Goal: Transaction & Acquisition: Purchase product/service

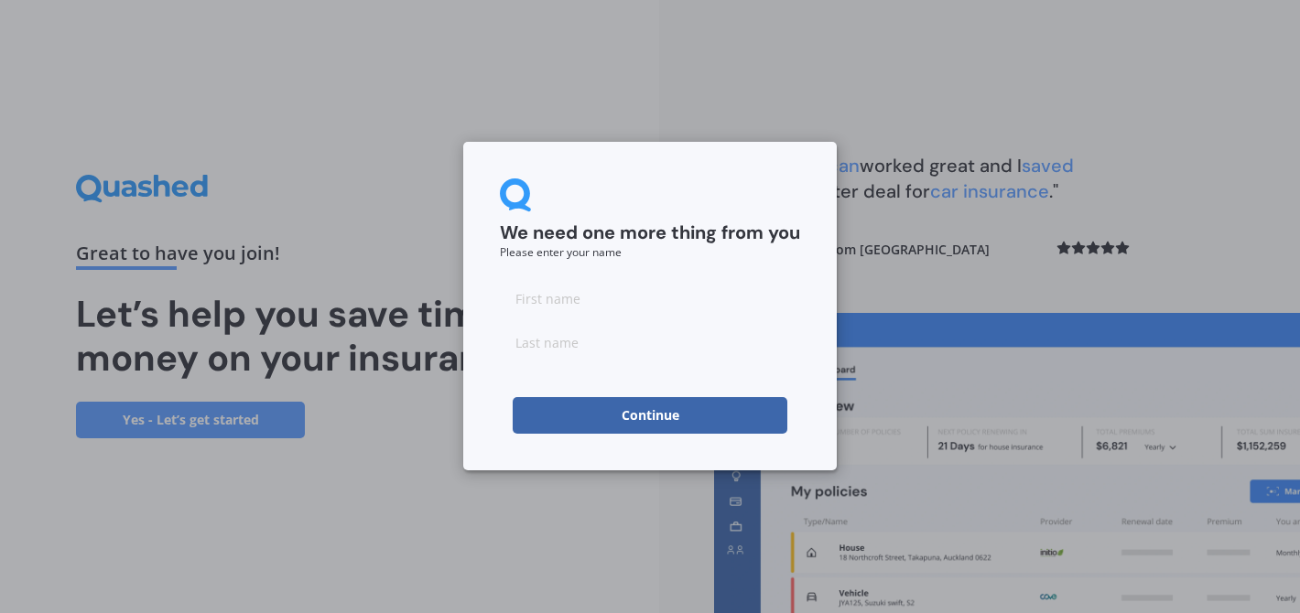
click at [513, 303] on input at bounding box center [650, 298] width 300 height 37
type input "[PERSON_NAME]"
click at [515, 333] on input at bounding box center [650, 342] width 300 height 37
type input "Steele"
click at [589, 407] on button "Continue" at bounding box center [650, 415] width 275 height 37
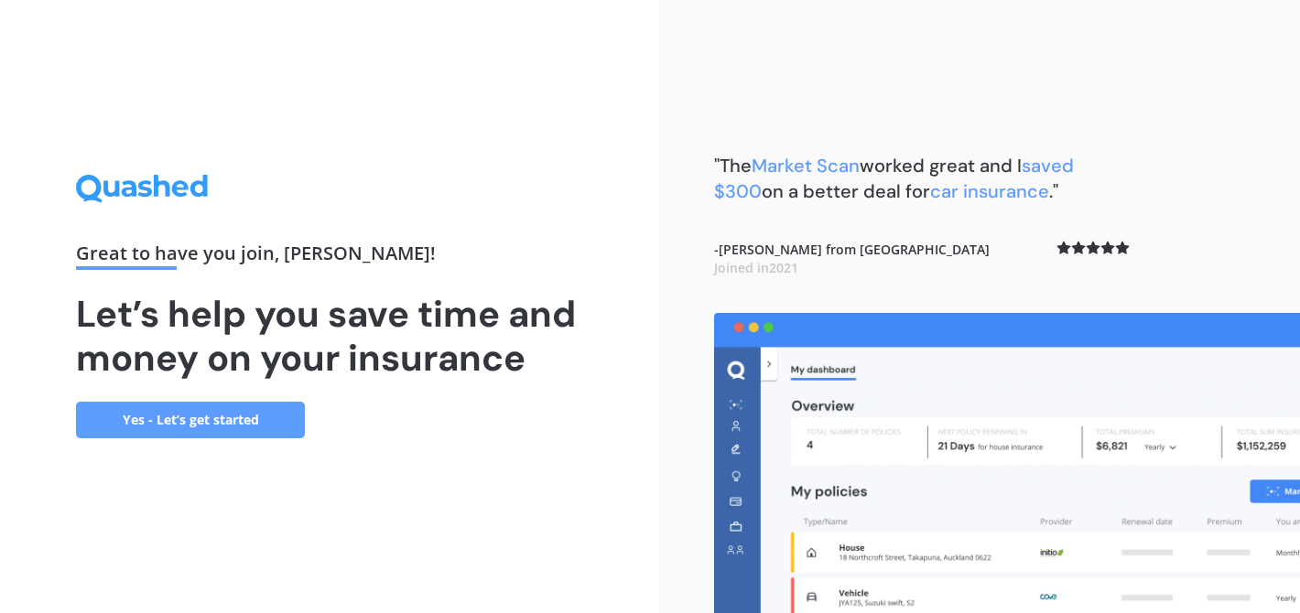
click at [212, 407] on link "Yes - Let’s get started" at bounding box center [190, 420] width 229 height 37
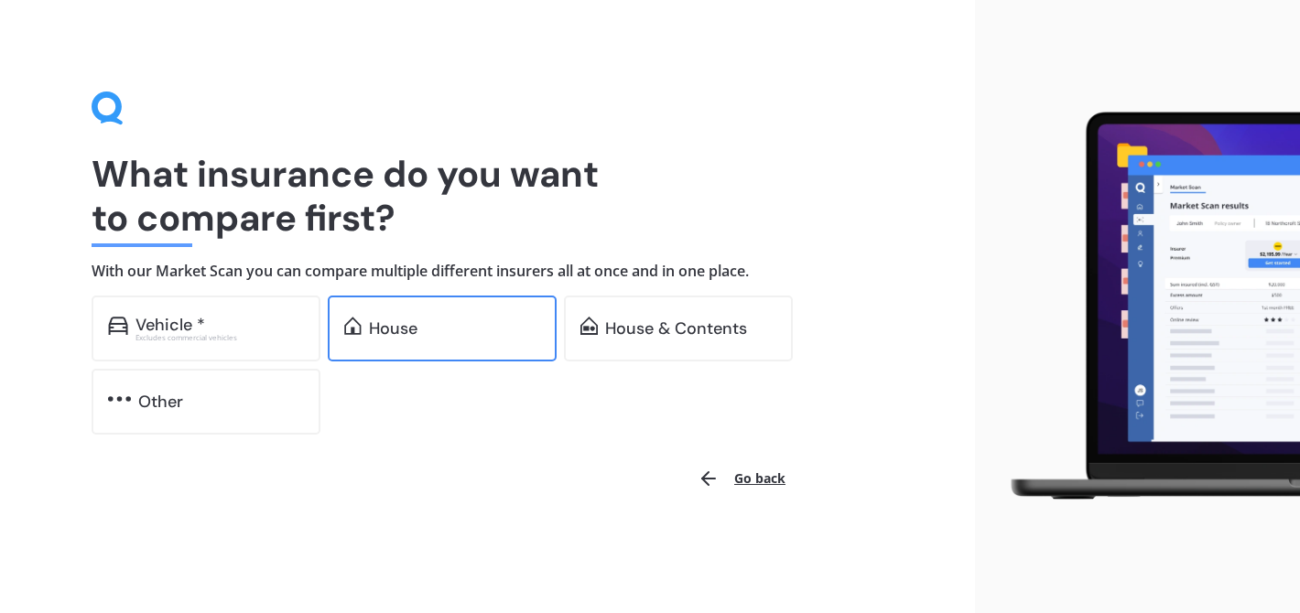
click at [374, 321] on div "House" at bounding box center [393, 329] width 49 height 18
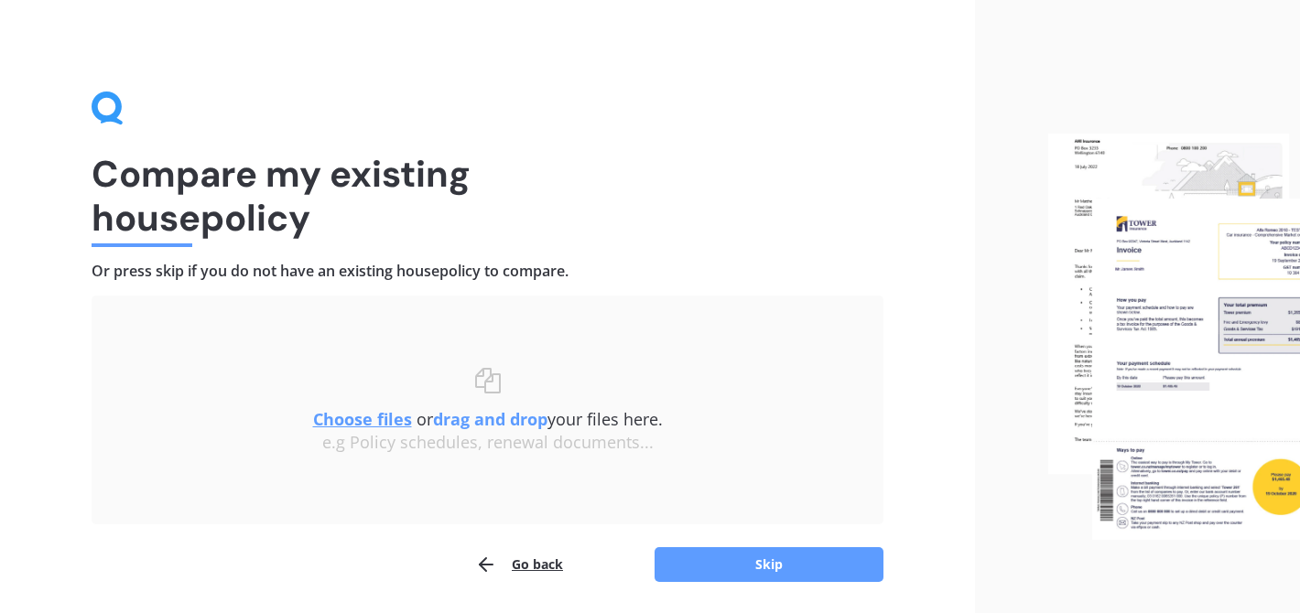
scroll to position [61, 0]
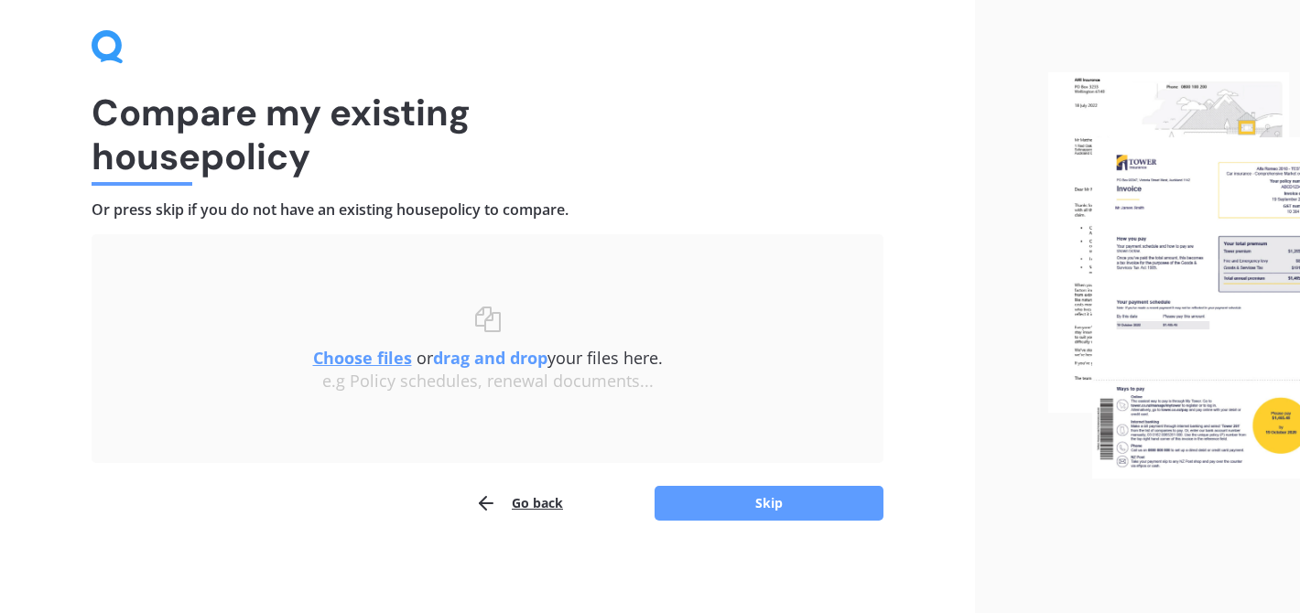
click at [916, 449] on div "Compare my existing house policy Or press skip if you do not have an existing h…" at bounding box center [487, 276] width 975 height 675
click at [747, 498] on button "Skip" at bounding box center [769, 503] width 229 height 35
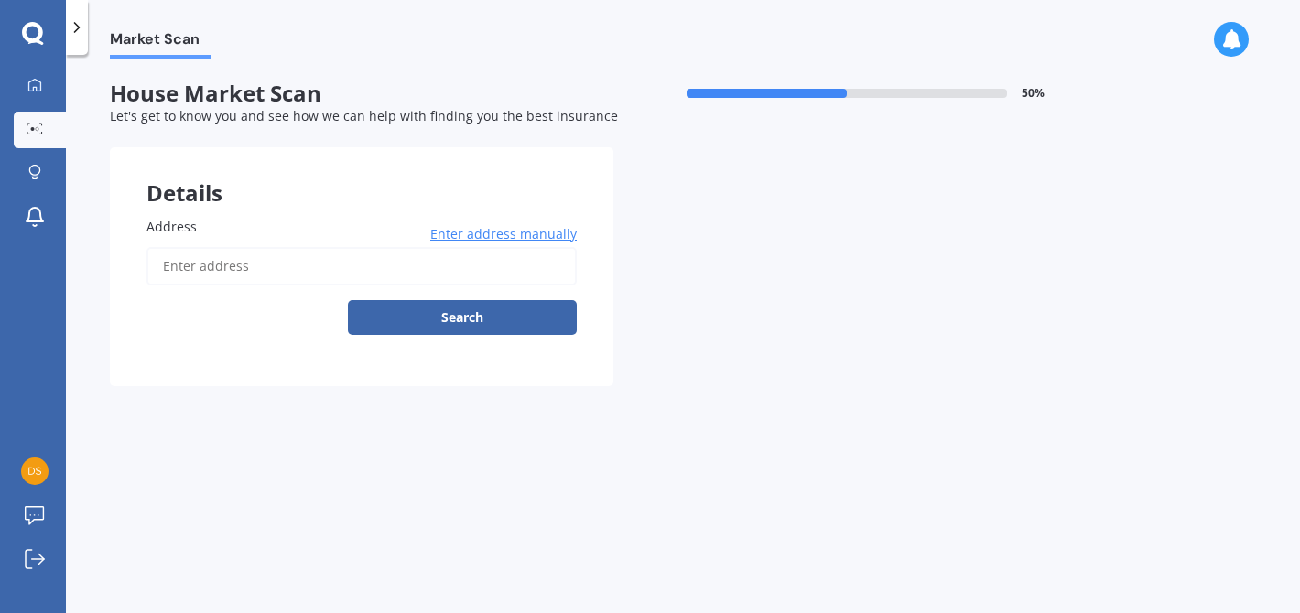
click at [165, 265] on input "Address" at bounding box center [361, 266] width 430 height 38
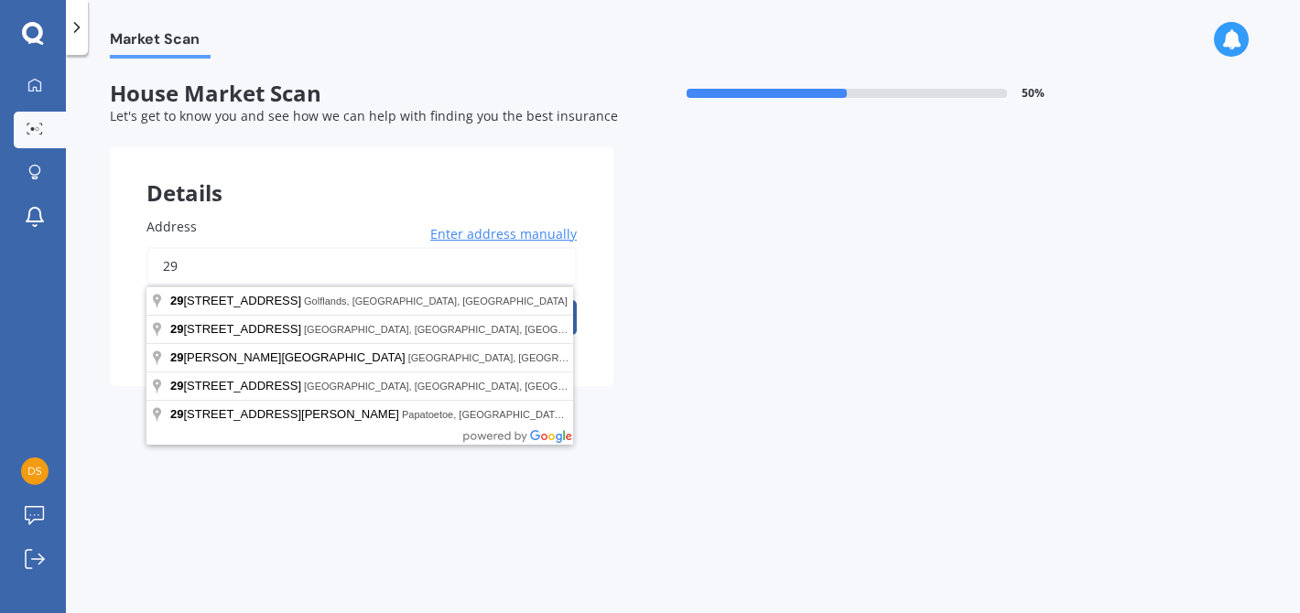
type input "2"
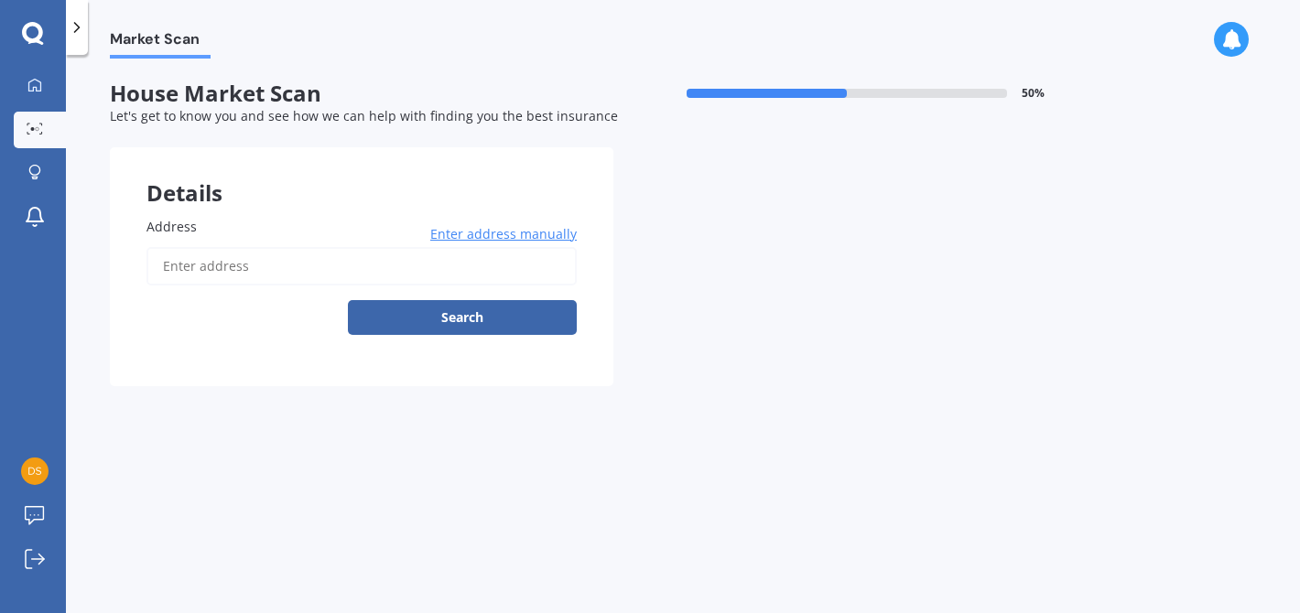
type input "1"
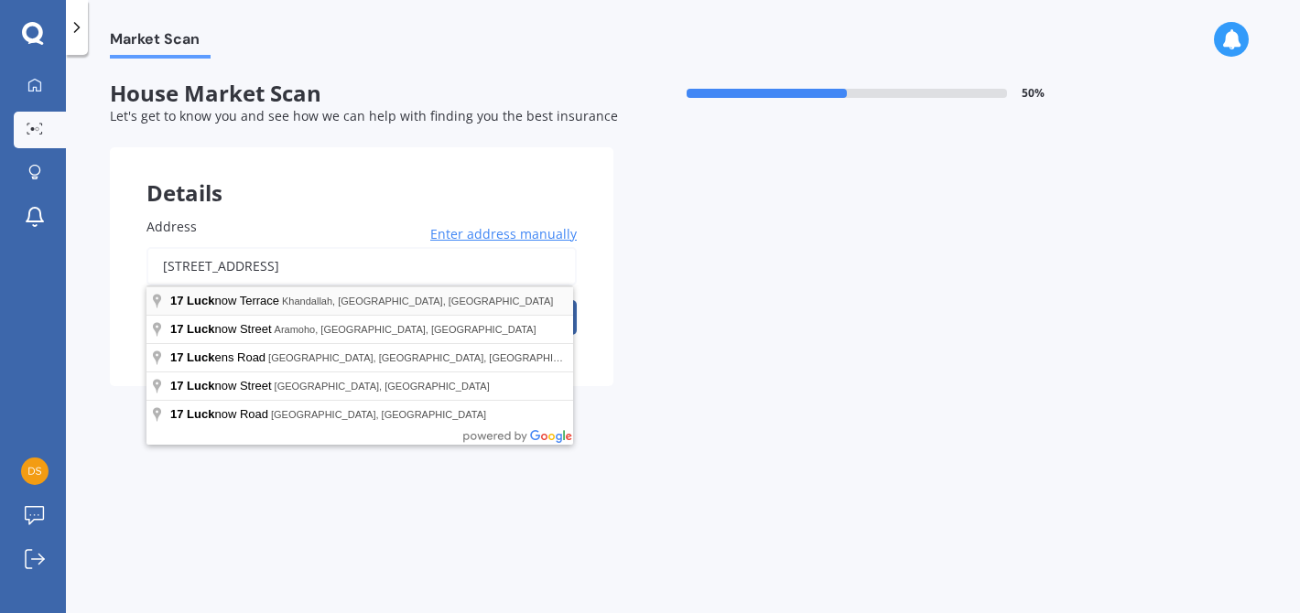
type input "17 Lucknow Terrace, Khandallah, Wellington 6035"
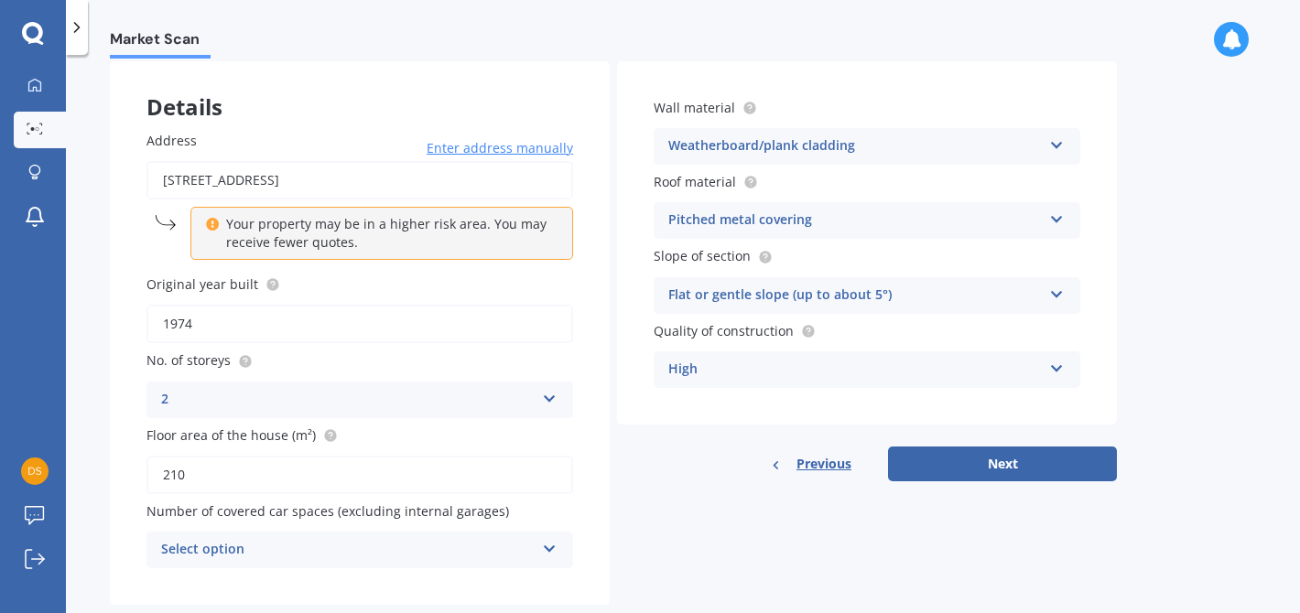
scroll to position [125, 0]
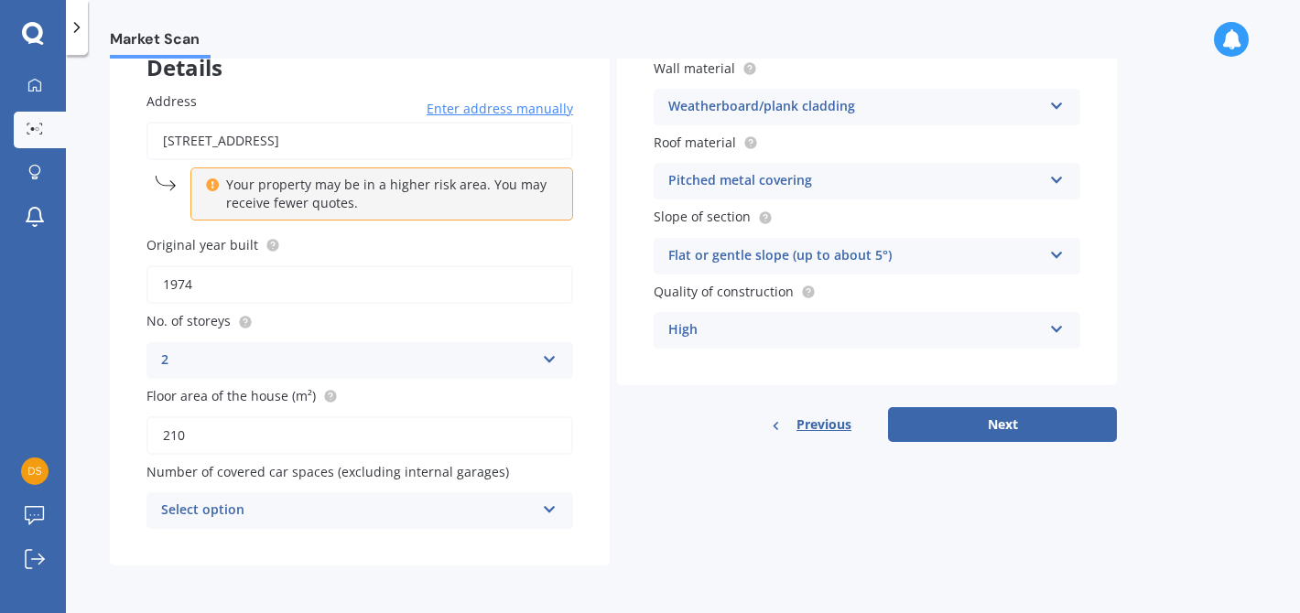
click at [549, 501] on icon at bounding box center [550, 506] width 16 height 13
click at [613, 320] on div "Details Address 17 Lucknow Terrace, Khandallah, Wellington 6035 Enter address m…" at bounding box center [613, 294] width 1007 height 544
click at [184, 432] on input "210" at bounding box center [359, 436] width 427 height 38
type input "240"
click at [612, 404] on div "Details Address 17 Lucknow Terrace, Khandallah, Wellington 6035 Enter address m…" at bounding box center [613, 294] width 1007 height 544
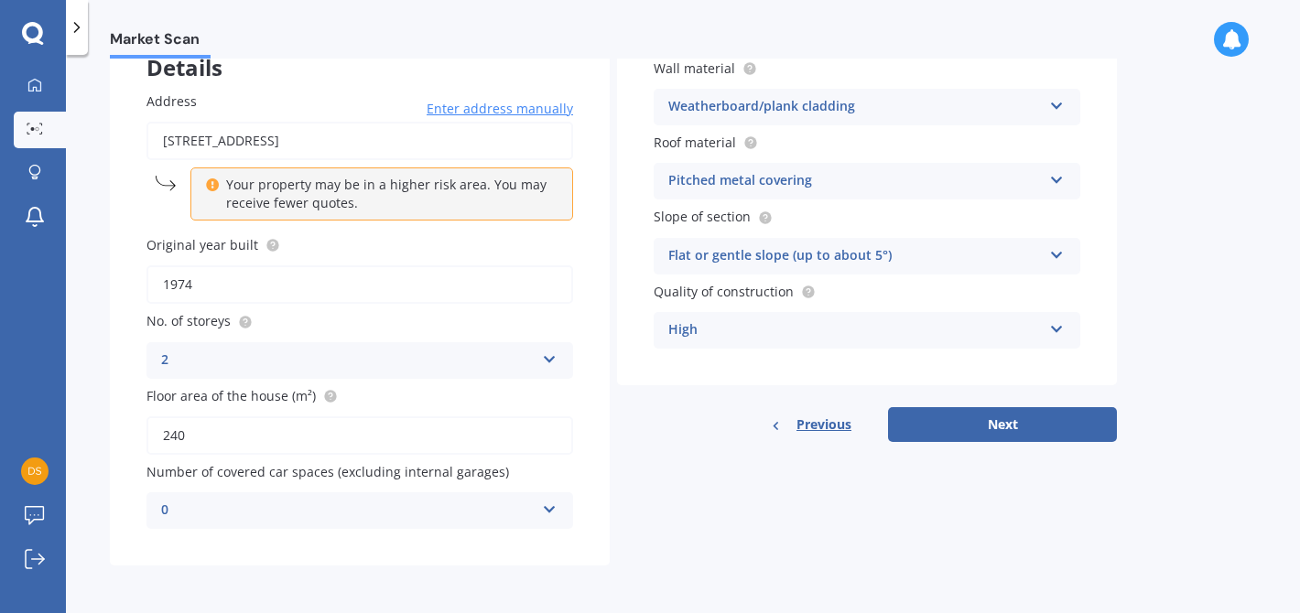
click at [548, 509] on icon at bounding box center [550, 506] width 16 height 13
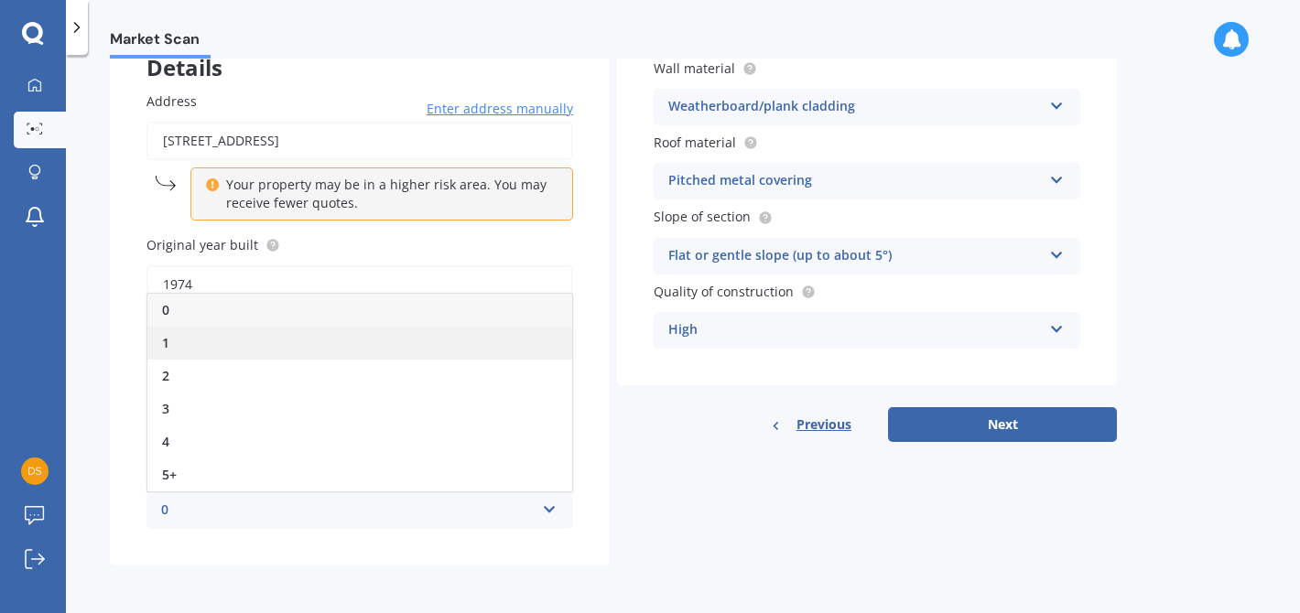
click at [522, 352] on div "1" at bounding box center [359, 343] width 425 height 33
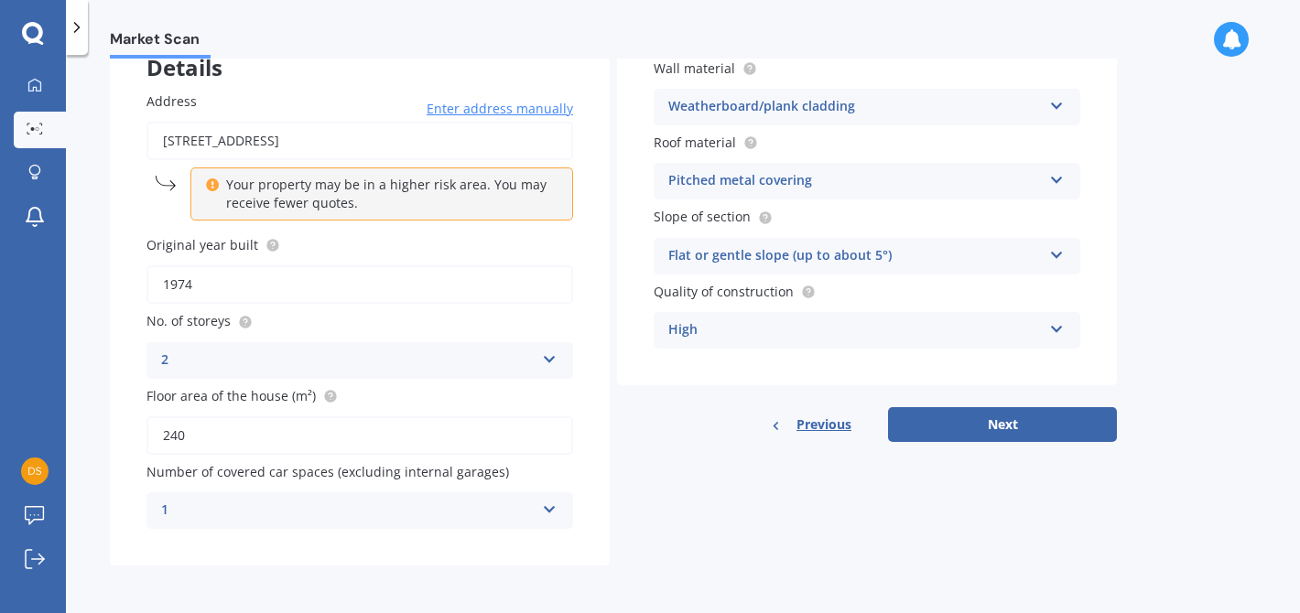
click at [545, 496] on div "1 0 1 2 3 4 5+" at bounding box center [359, 511] width 427 height 37
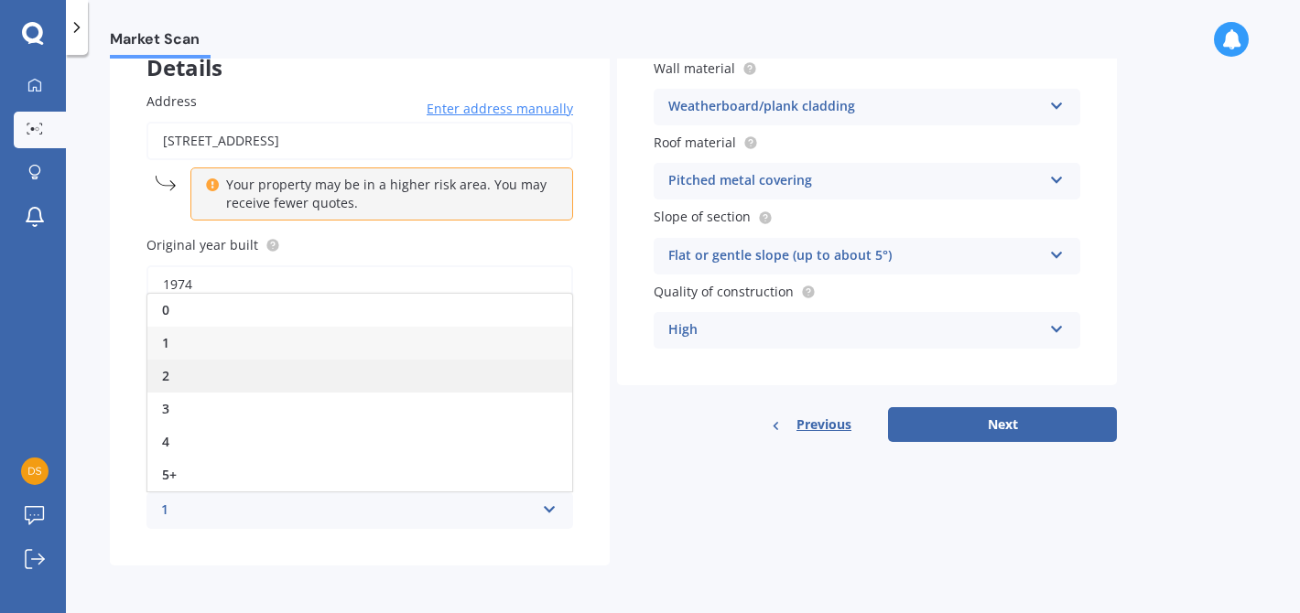
click at [535, 384] on div "2" at bounding box center [359, 376] width 425 height 33
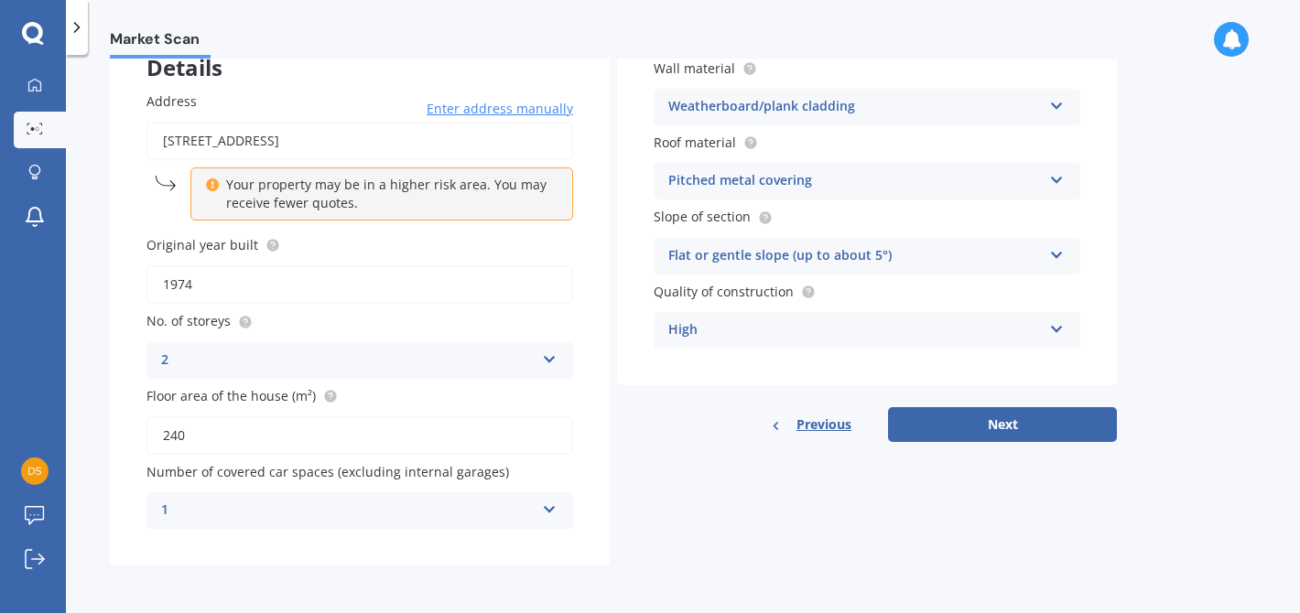
click at [1063, 103] on icon at bounding box center [1057, 102] width 16 height 13
click at [1178, 120] on div "Market Scan House Market Scan 50 % Let's get to know you and see how we can hel…" at bounding box center [683, 338] width 1234 height 558
click at [1053, 245] on icon at bounding box center [1057, 251] width 16 height 13
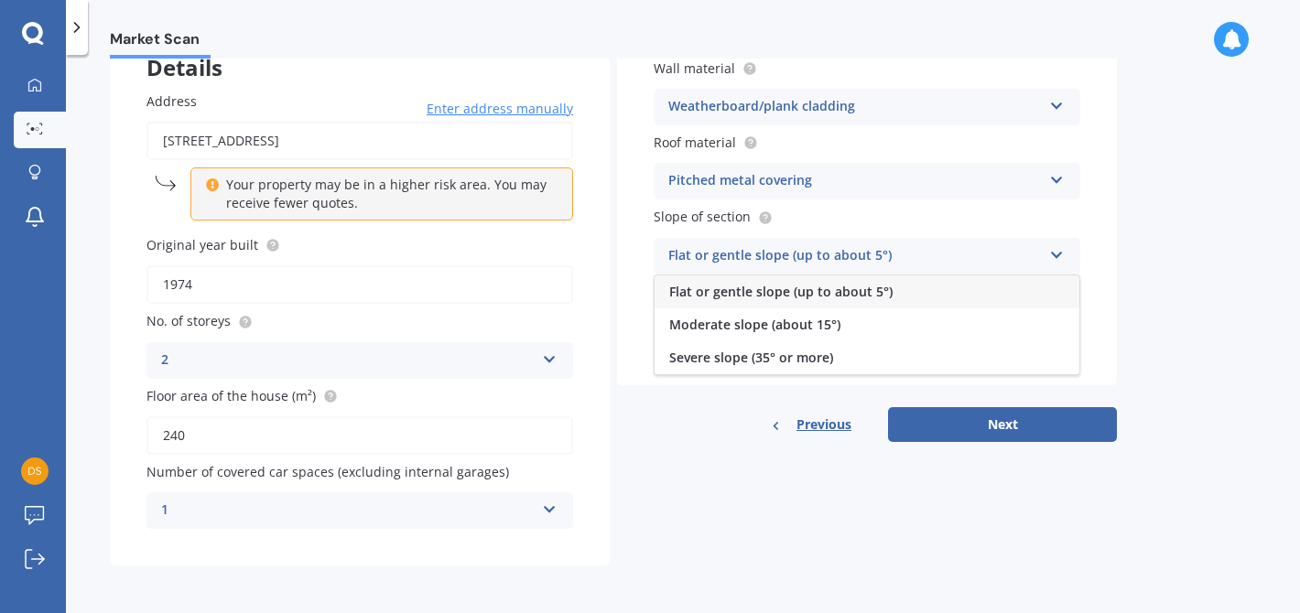
click at [1015, 298] on div "Flat or gentle slope (up to about 5°)" at bounding box center [867, 292] width 425 height 33
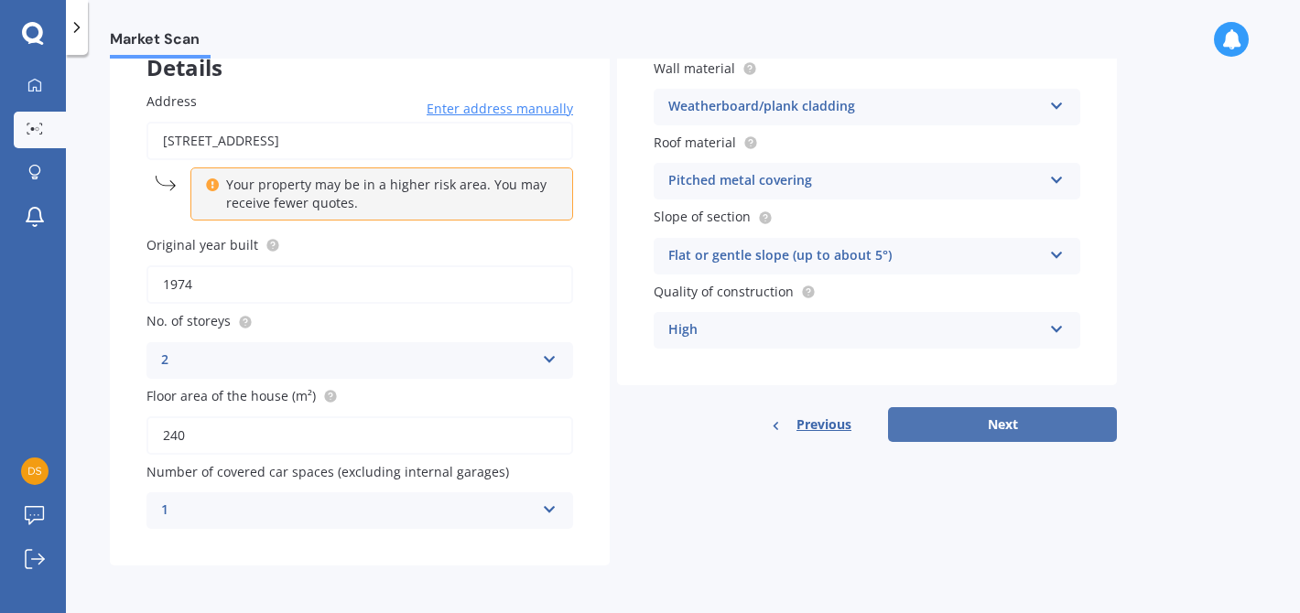
click at [992, 424] on button "Next" at bounding box center [1002, 424] width 229 height 35
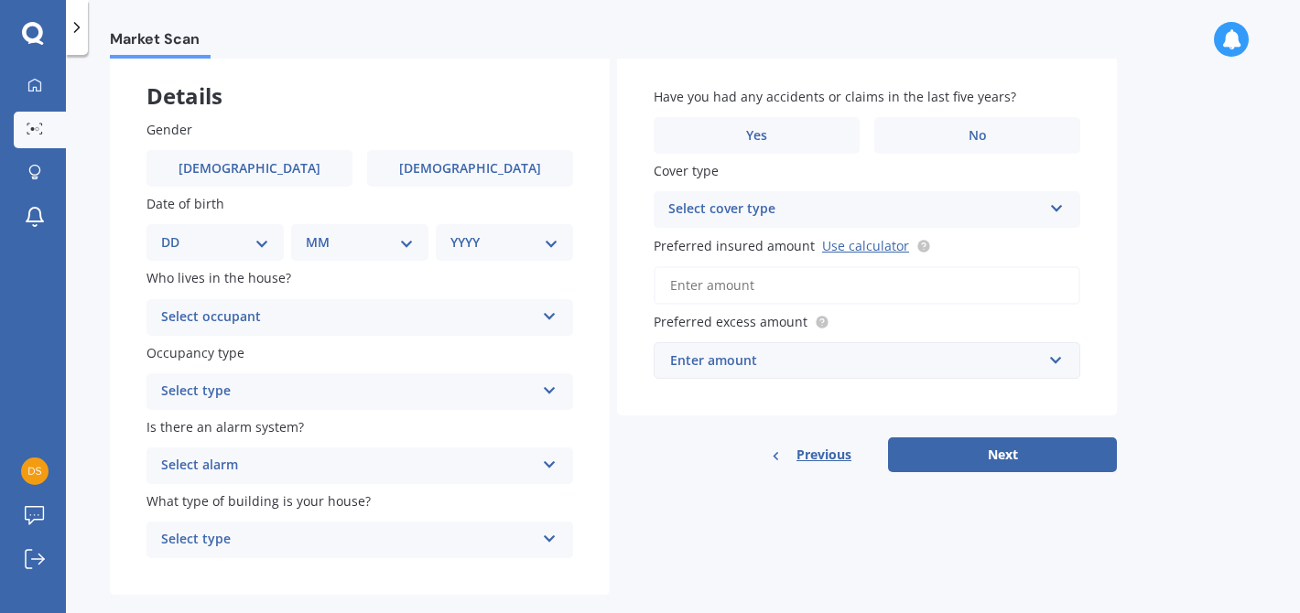
scroll to position [123, 0]
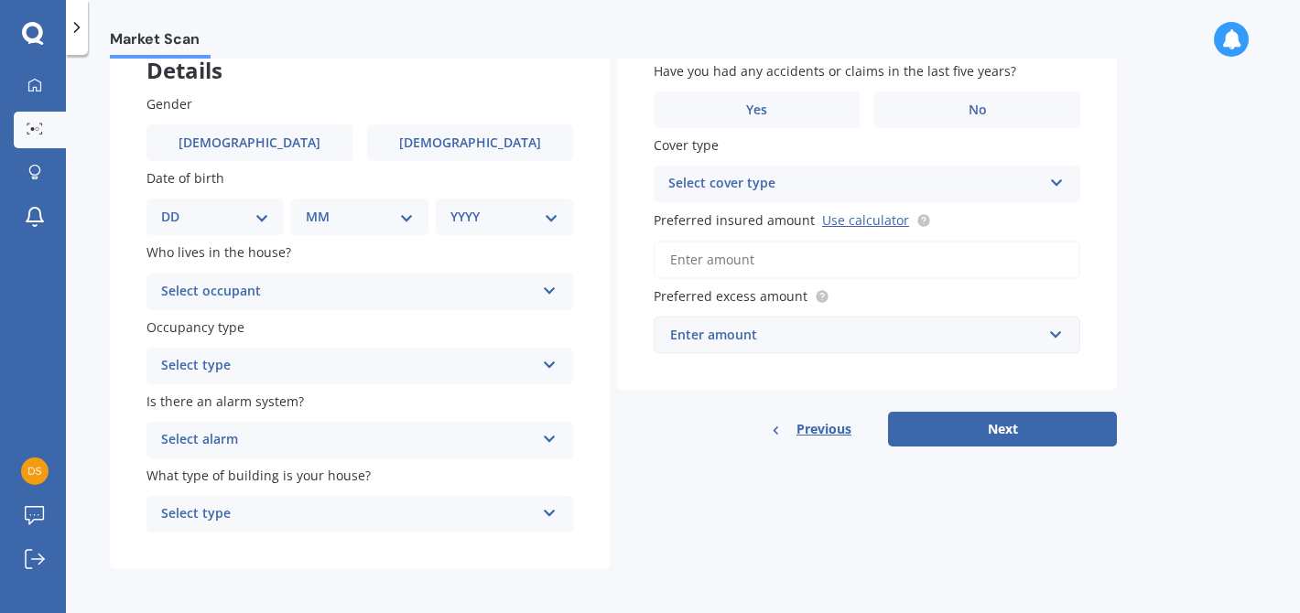
click at [547, 290] on icon at bounding box center [550, 287] width 16 height 13
click at [518, 324] on div "Owner" at bounding box center [359, 327] width 425 height 33
click at [552, 367] on icon at bounding box center [550, 361] width 16 height 13
click at [531, 407] on div "Permanent" at bounding box center [359, 401] width 425 height 33
click at [550, 439] on icon at bounding box center [550, 435] width 16 height 13
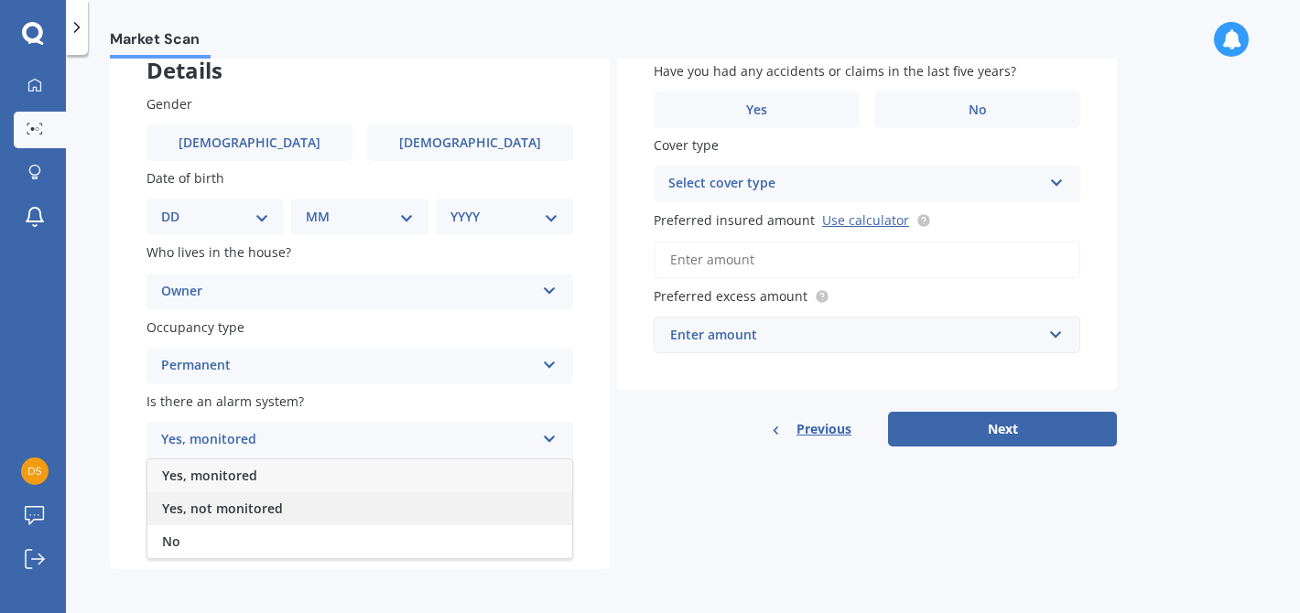
click at [533, 511] on div "Yes, not monitored" at bounding box center [359, 509] width 425 height 33
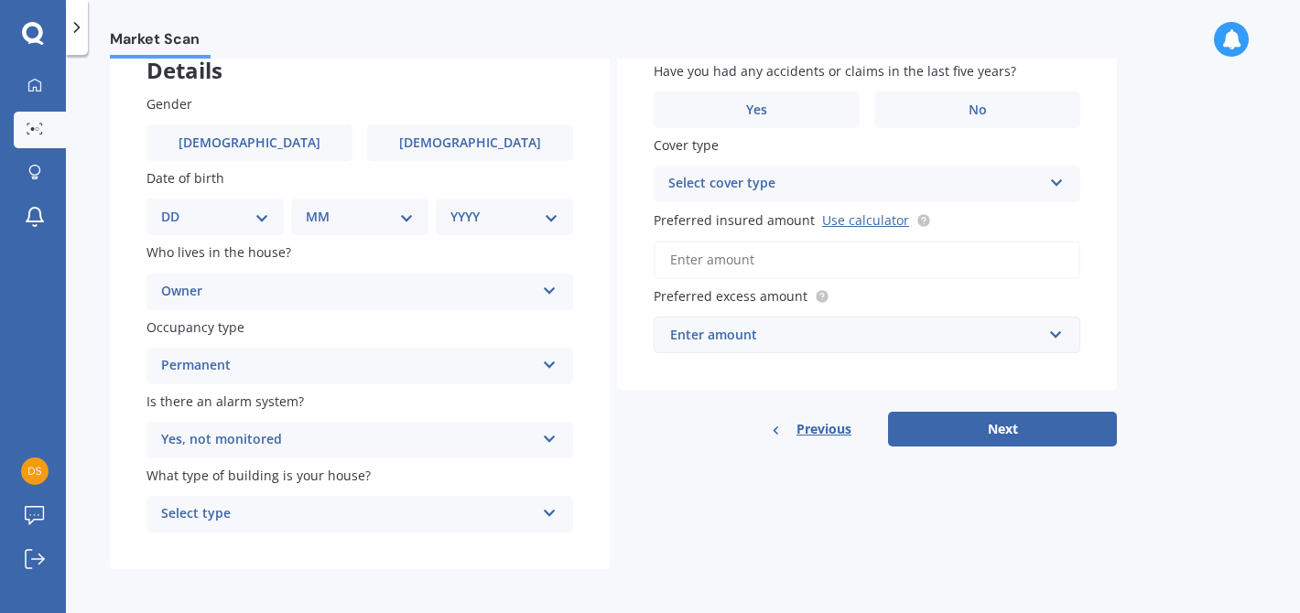
click at [549, 504] on icon at bounding box center [550, 510] width 16 height 13
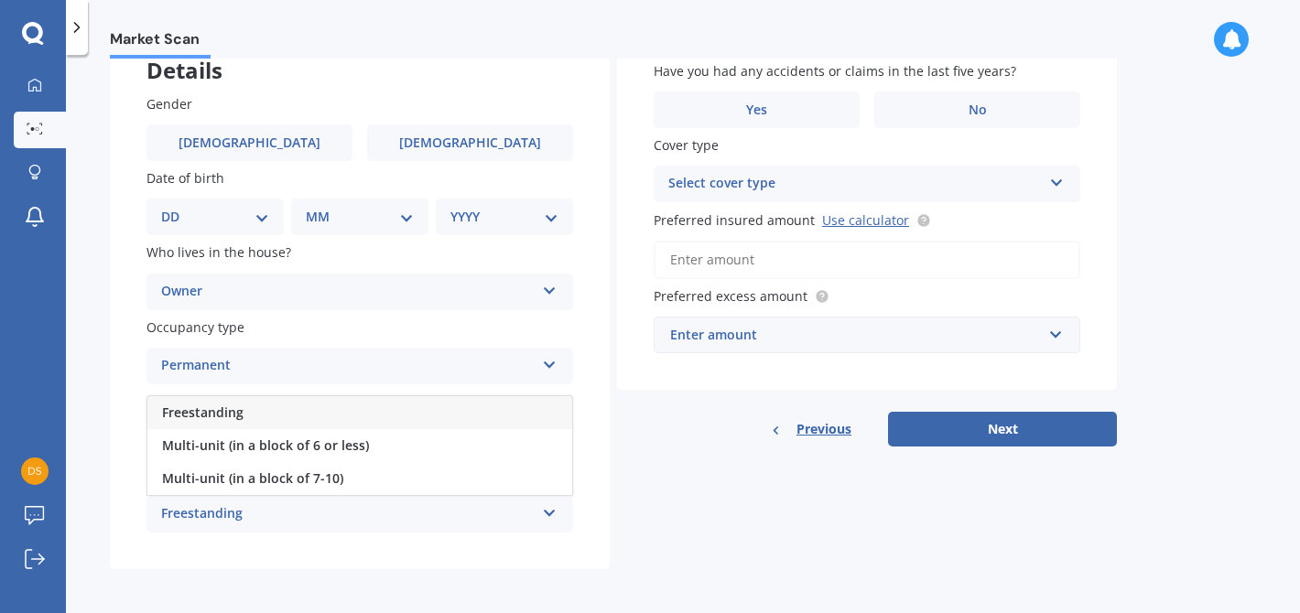
click at [542, 512] on icon at bounding box center [550, 510] width 16 height 13
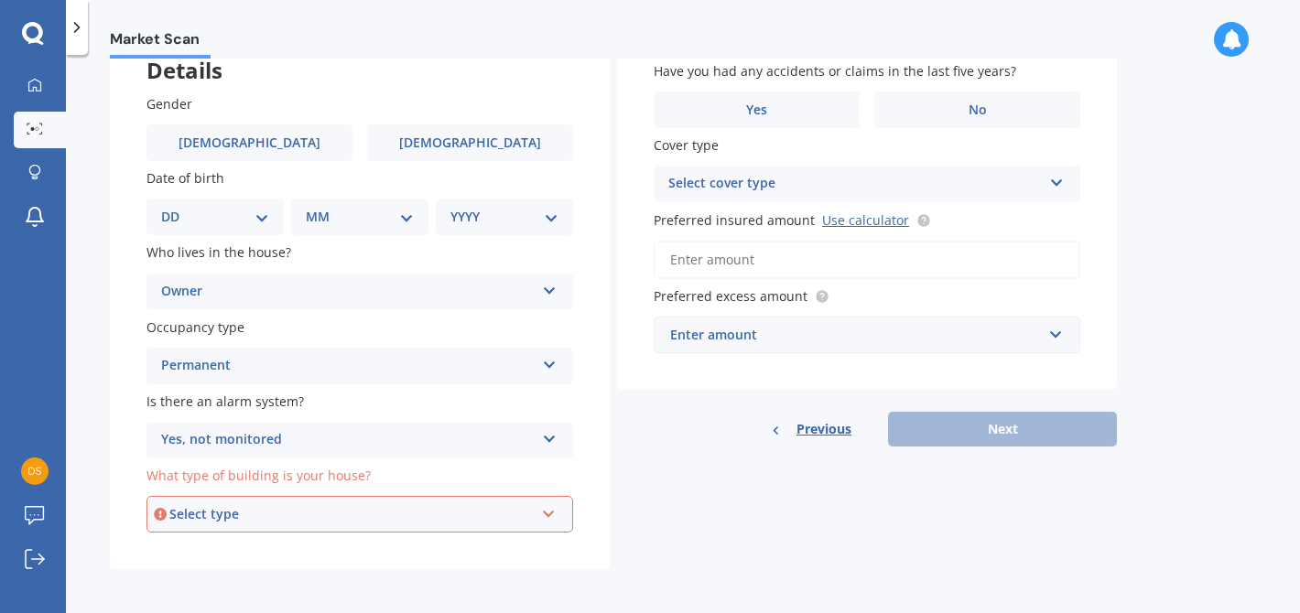
click at [550, 513] on icon at bounding box center [549, 510] width 16 height 13
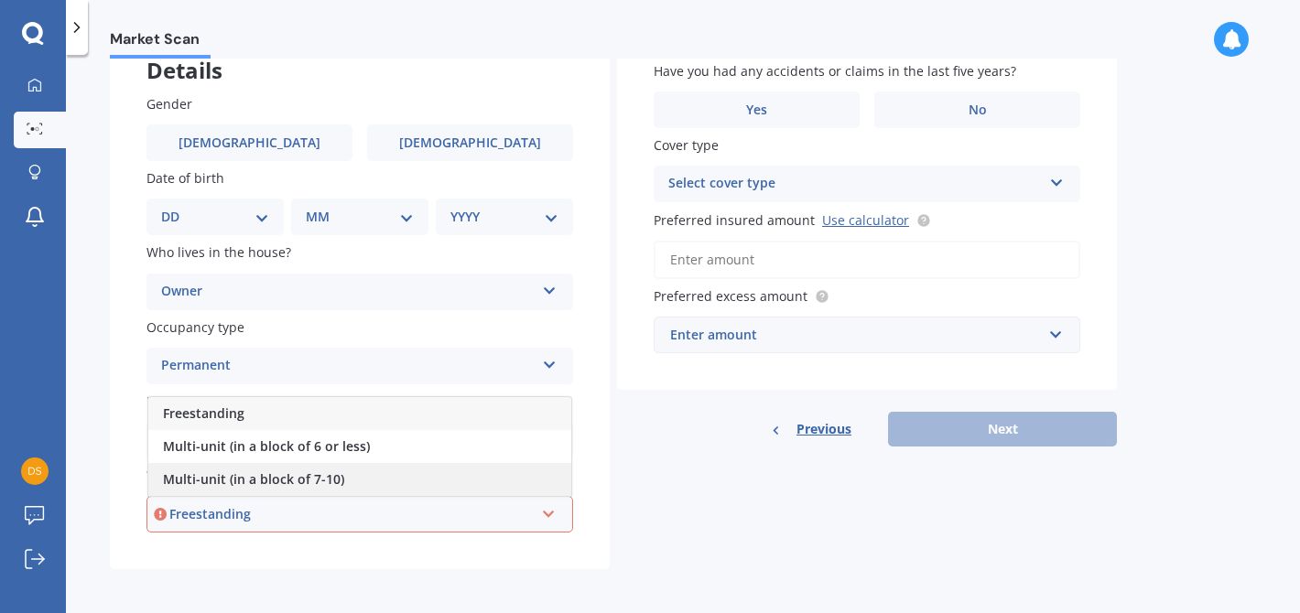
click at [275, 495] on div "Multi-unit (in a block of 7-10)" at bounding box center [359, 479] width 423 height 33
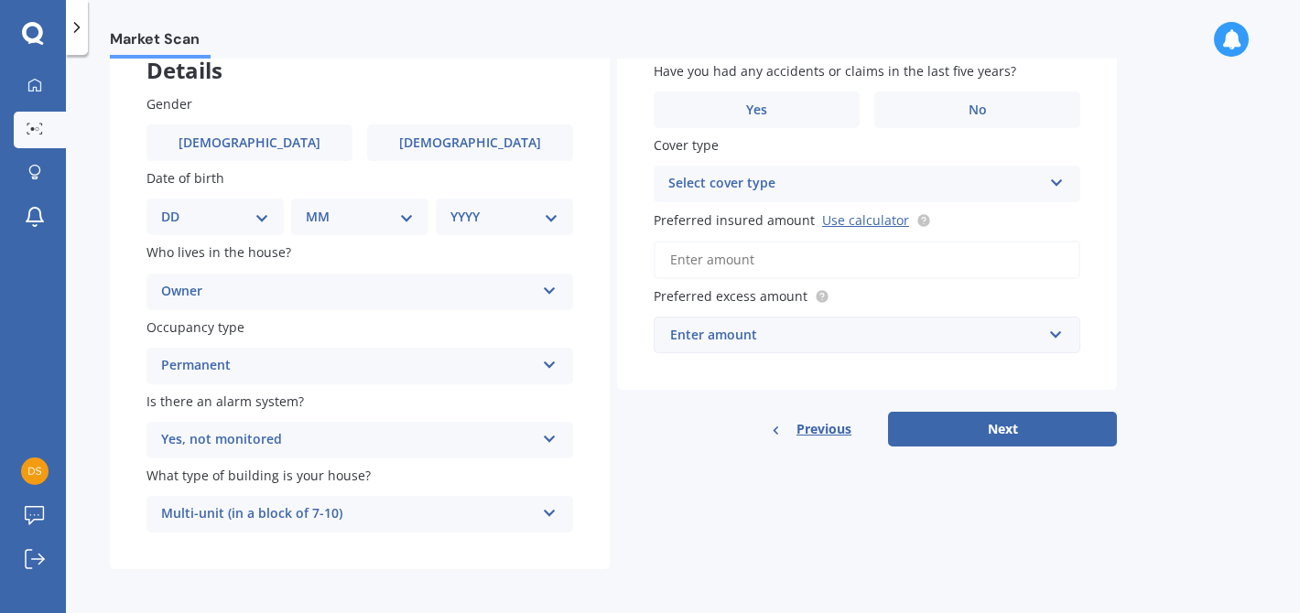
click at [548, 511] on icon at bounding box center [550, 510] width 16 height 13
click at [587, 479] on div "Gender Male Female Date of birth DD 01 02 03 04 05 06 07 08 09 10 11 12 13 14 1…" at bounding box center [360, 314] width 500 height 513
click at [553, 513] on icon at bounding box center [550, 510] width 16 height 13
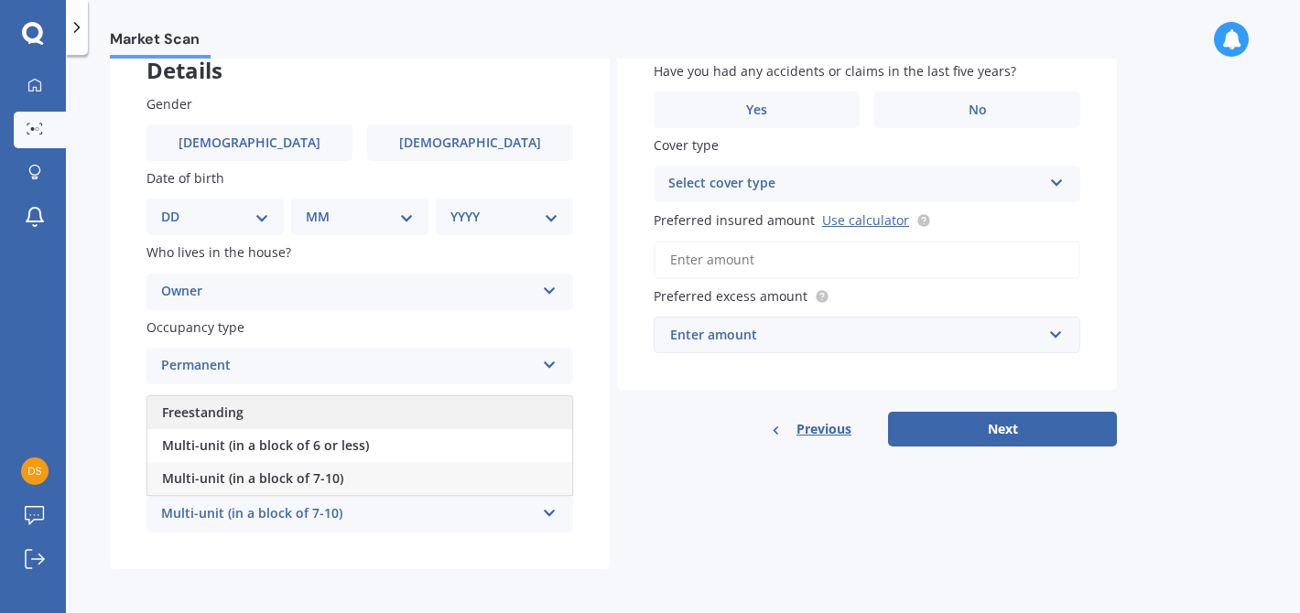
click at [208, 409] on span "Freestanding" at bounding box center [202, 412] width 81 height 17
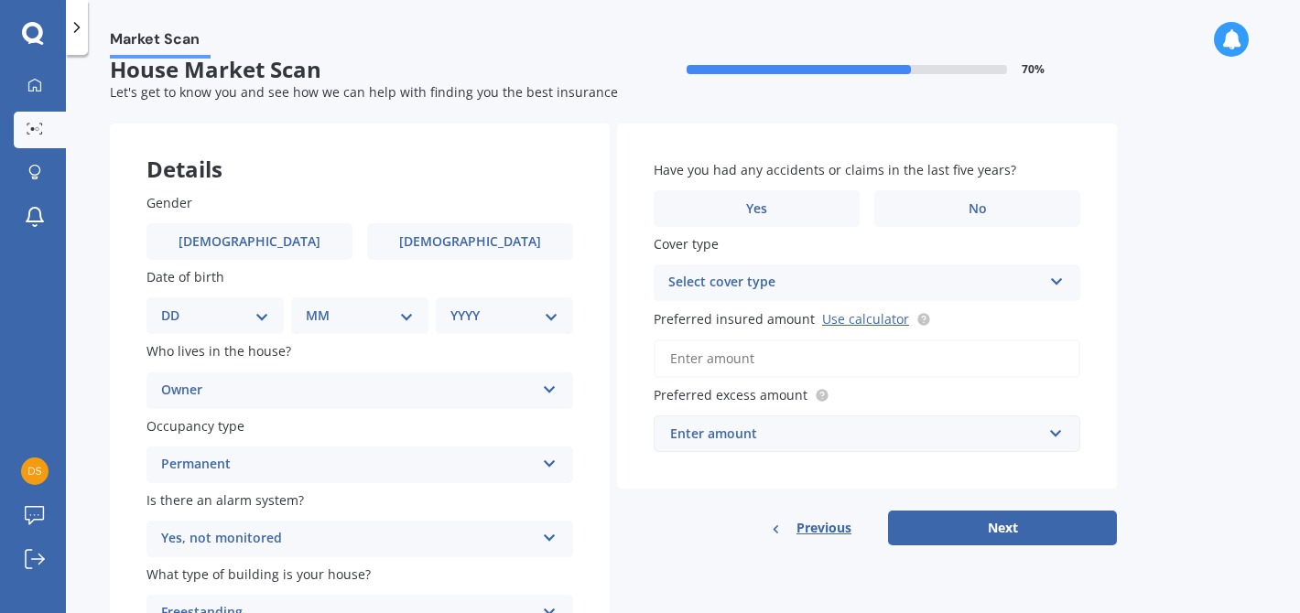
scroll to position [0, 0]
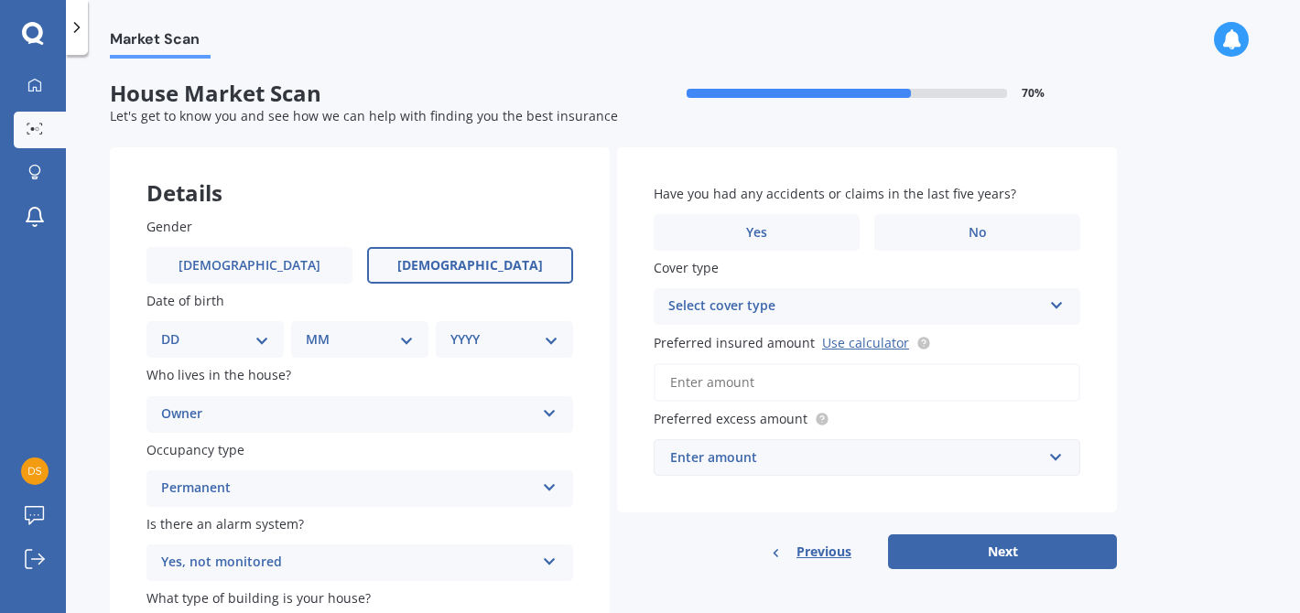
click at [460, 261] on span "Female" at bounding box center [470, 266] width 146 height 16
click at [0, 0] on input "Female" at bounding box center [0, 0] width 0 height 0
click at [261, 335] on select "DD 01 02 03 04 05 06 07 08 09 10 11 12 13 14 15 16 17 18 19 20 21 22 23 24 25 2…" at bounding box center [215, 340] width 108 height 20
select select "20"
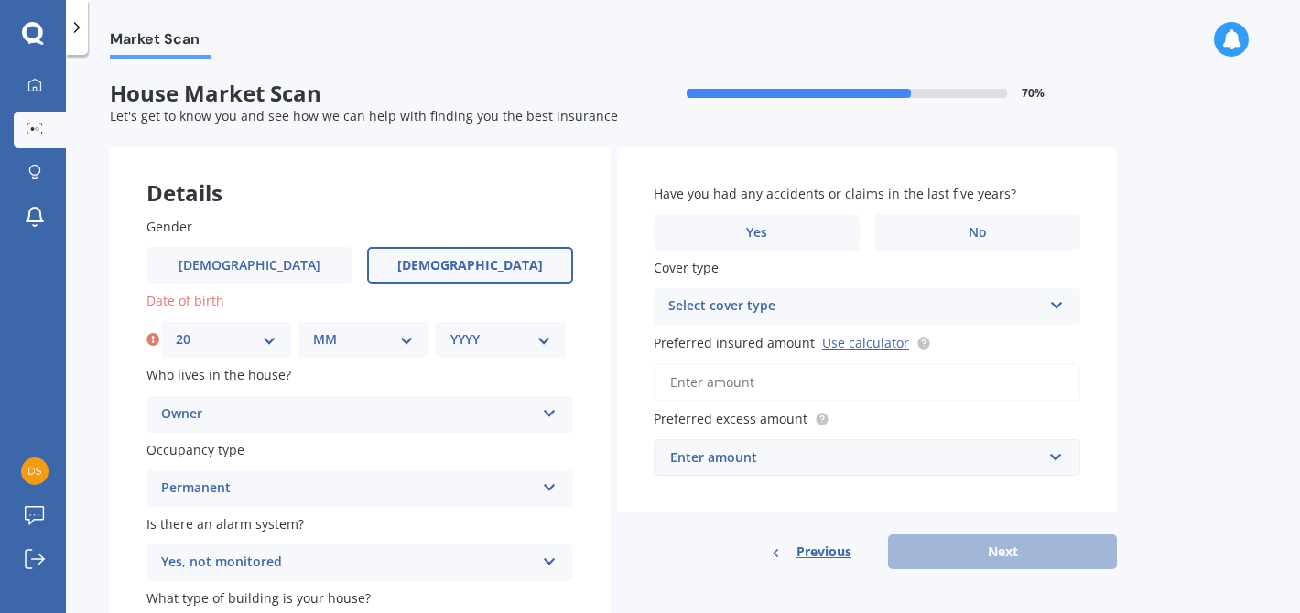
click at [410, 336] on select "MM 01 02 03 04 05 06 07 08 09 10 11 12" at bounding box center [363, 340] width 101 height 20
select select "06"
click at [538, 336] on select "YYYY 2009 2008 2007 2006 2005 2004 2003 2002 2001 2000 1999 1998 1997 1996 1995…" at bounding box center [500, 340] width 101 height 20
select select "1948"
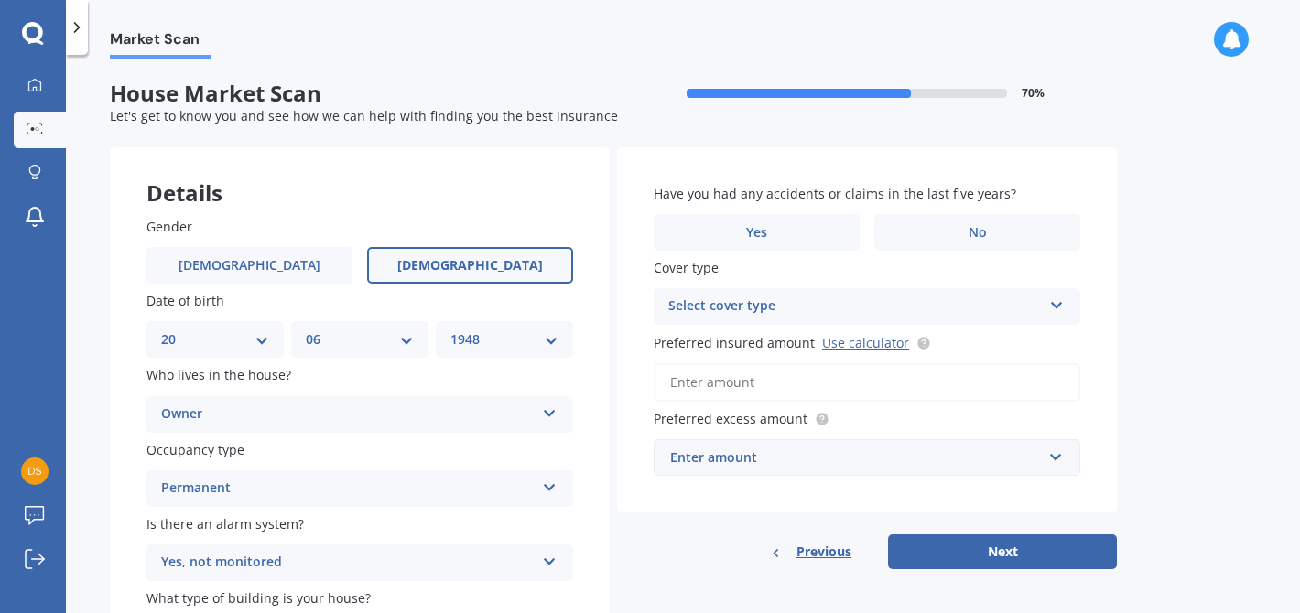
click at [548, 338] on select "YYYY 2009 2008 2007 2006 2005 2004 2003 2002 2001 2000 1999 1998 1997 1996 1995…" at bounding box center [504, 340] width 108 height 20
click at [982, 225] on span "No" at bounding box center [978, 233] width 18 height 16
click at [0, 0] on input "No" at bounding box center [0, 0] width 0 height 0
click at [1057, 300] on icon at bounding box center [1057, 302] width 16 height 13
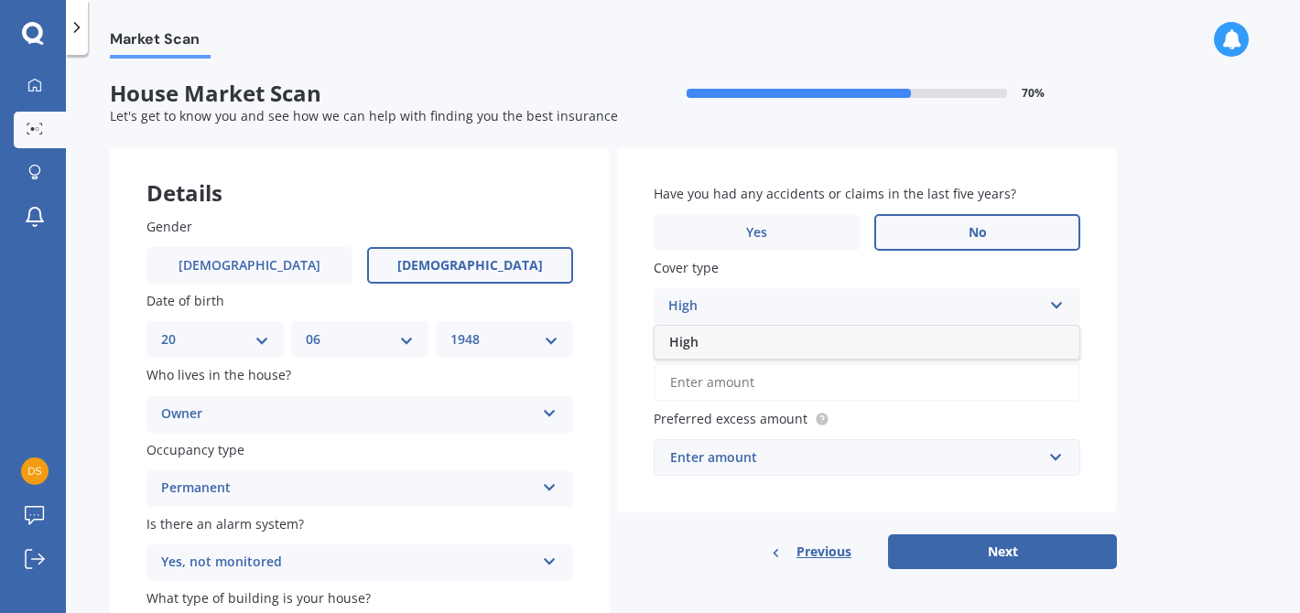
click at [1022, 335] on div "High" at bounding box center [867, 342] width 425 height 33
click at [669, 379] on input "Preferred insured amount Use calculator" at bounding box center [867, 382] width 427 height 38
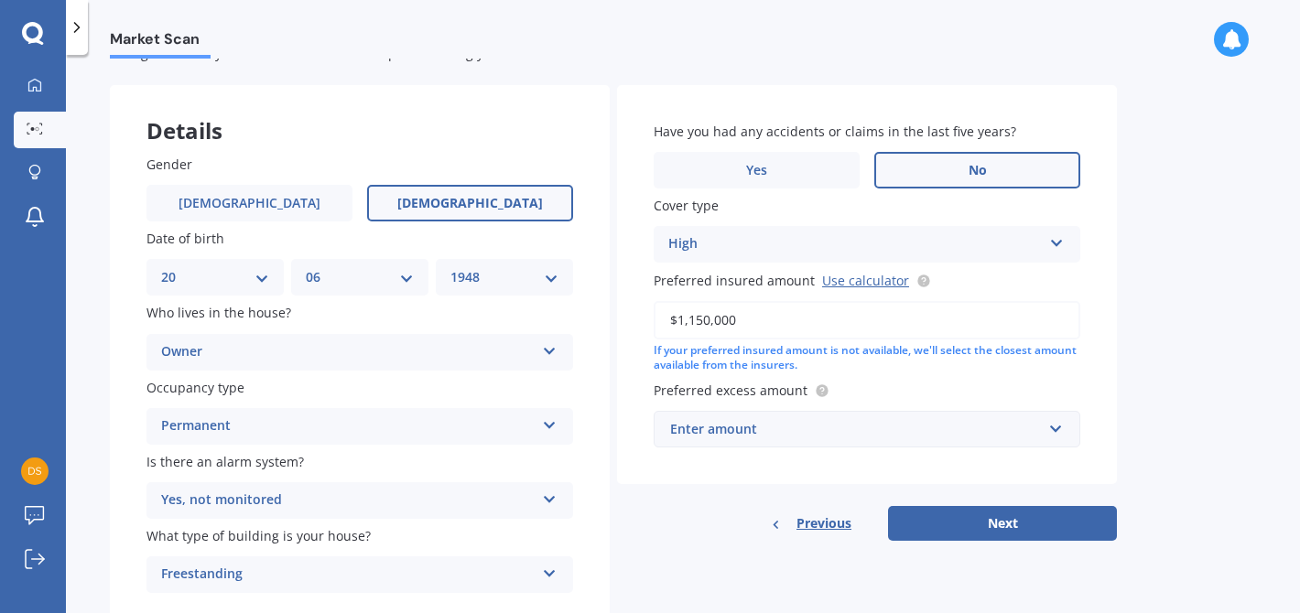
scroll to position [70, 0]
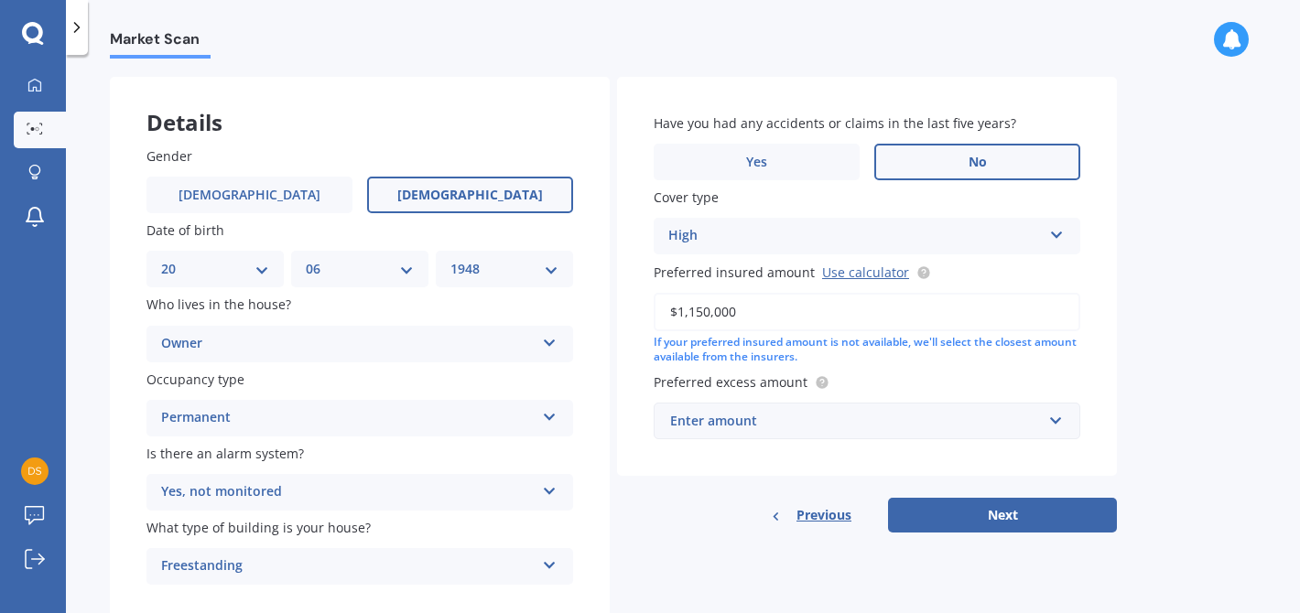
type input "$1,150,000"
click at [1049, 421] on input "text" at bounding box center [861, 421] width 410 height 35
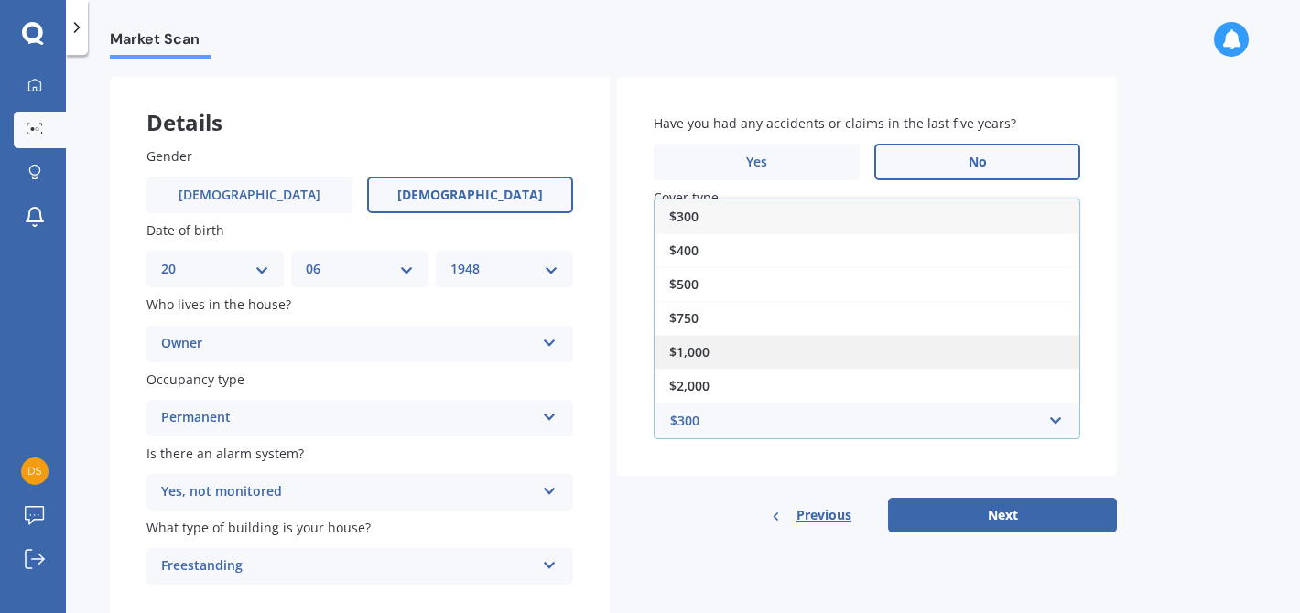
click at [921, 347] on div "$1,000" at bounding box center [867, 352] width 425 height 34
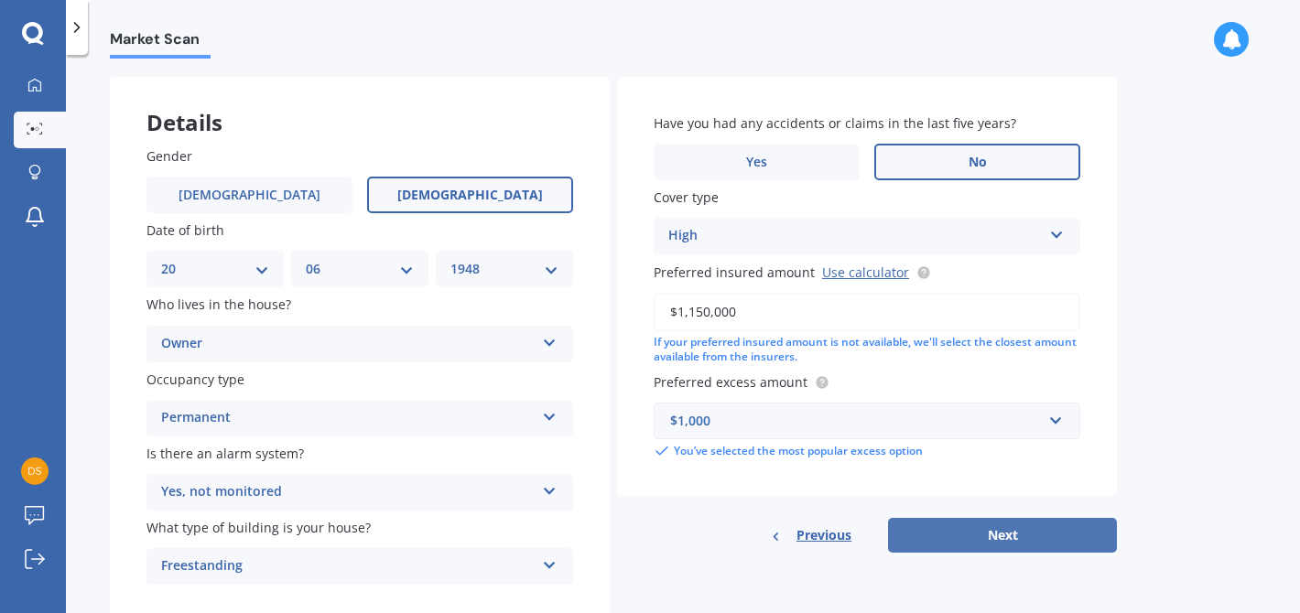
click at [1006, 536] on button "Next" at bounding box center [1002, 535] width 229 height 35
select select "20"
select select "06"
select select "1948"
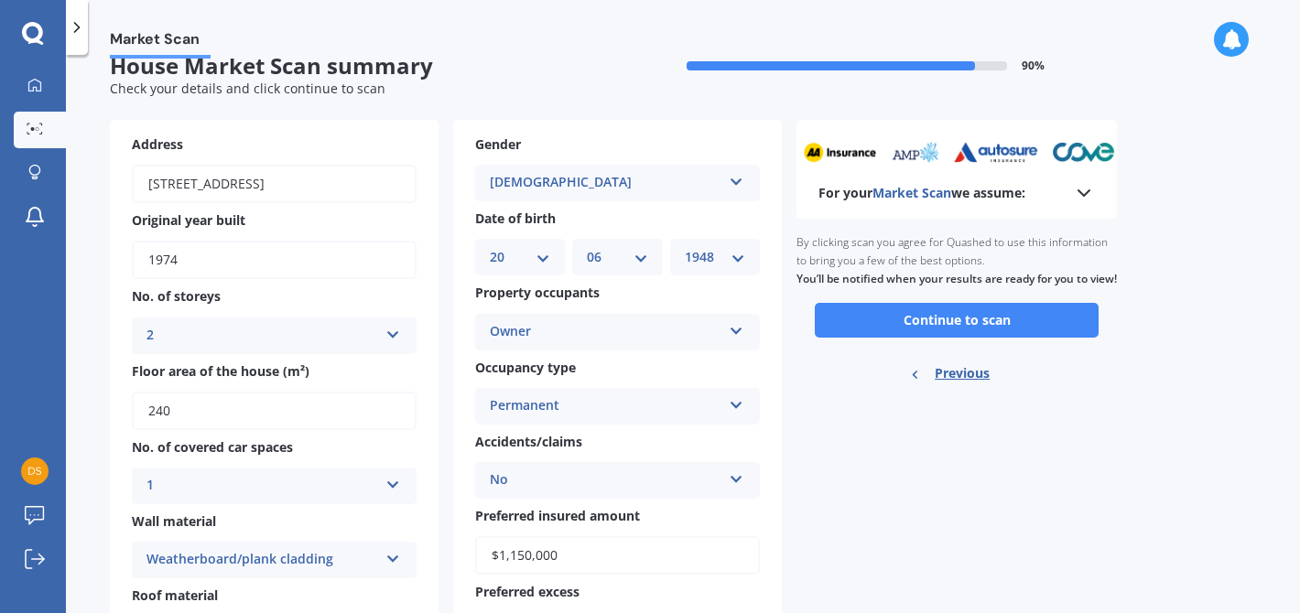
scroll to position [0, 0]
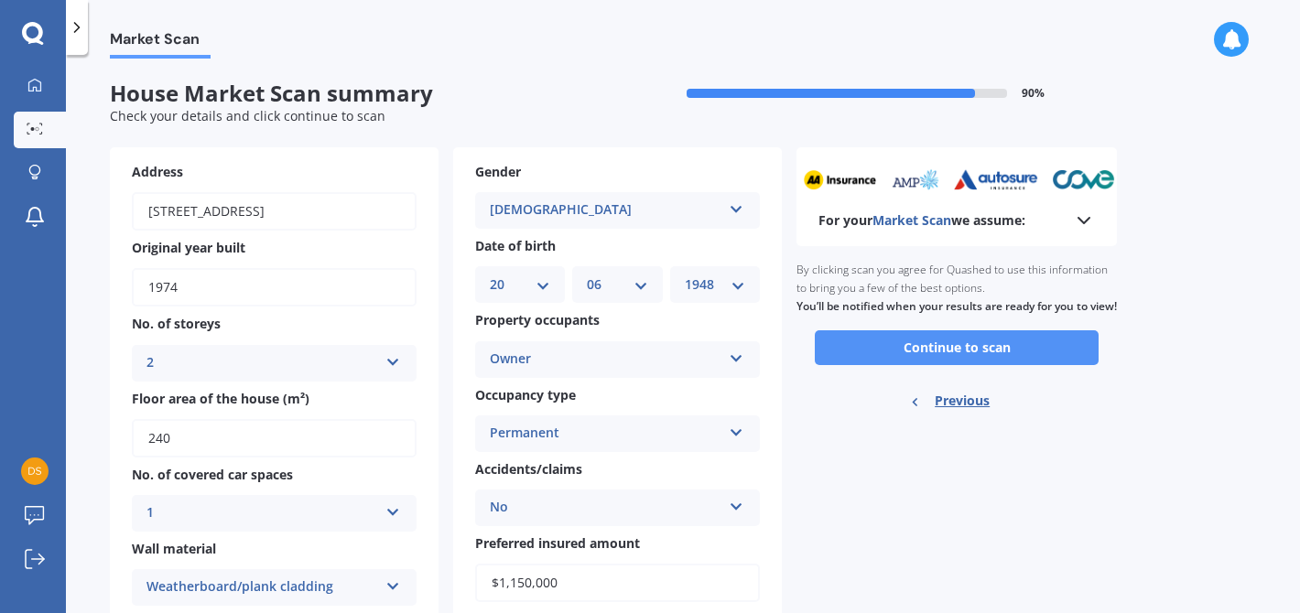
click at [957, 362] on button "Continue to scan" at bounding box center [957, 348] width 284 height 35
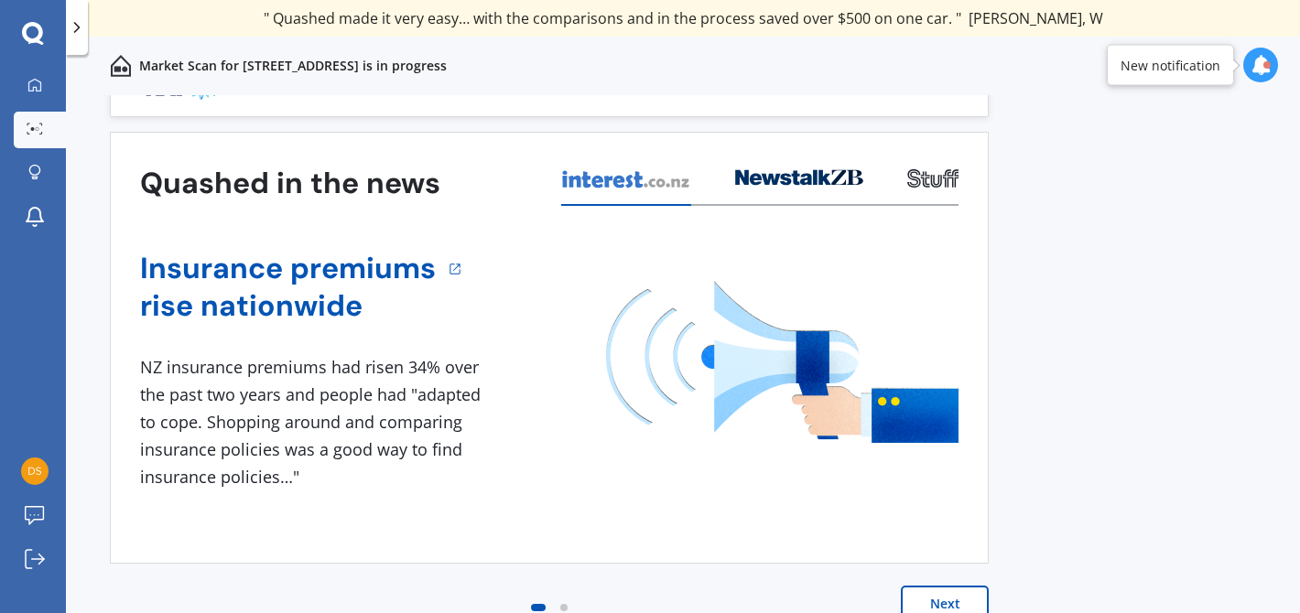
scroll to position [49, 0]
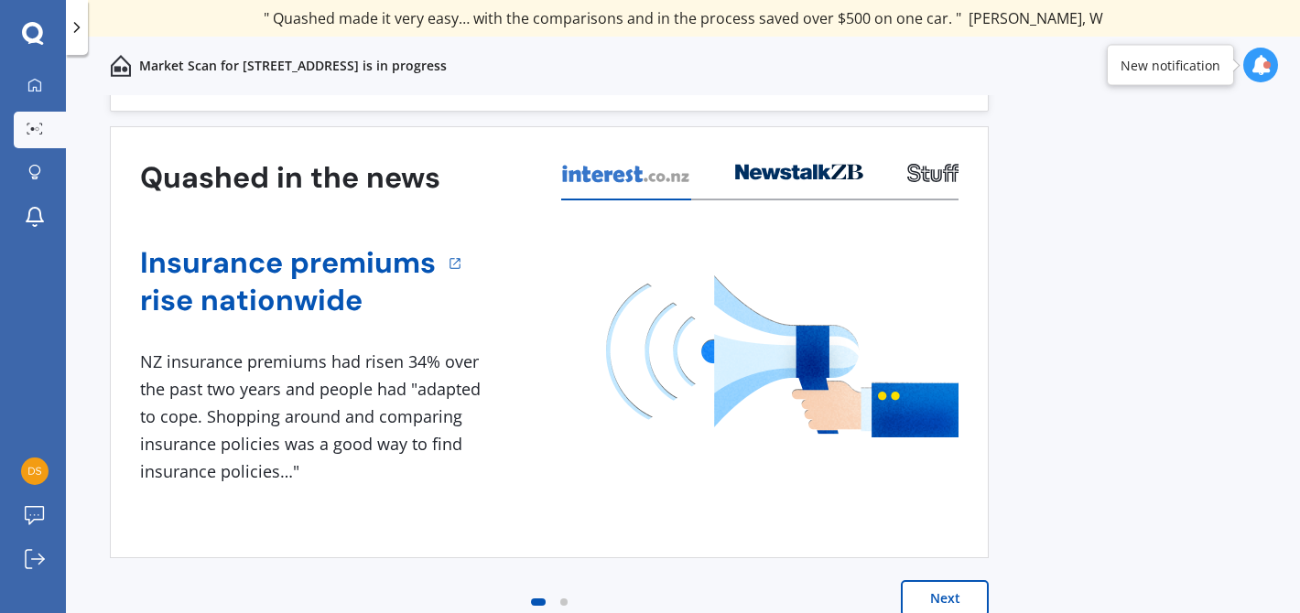
click at [922, 593] on button "Next" at bounding box center [945, 598] width 88 height 37
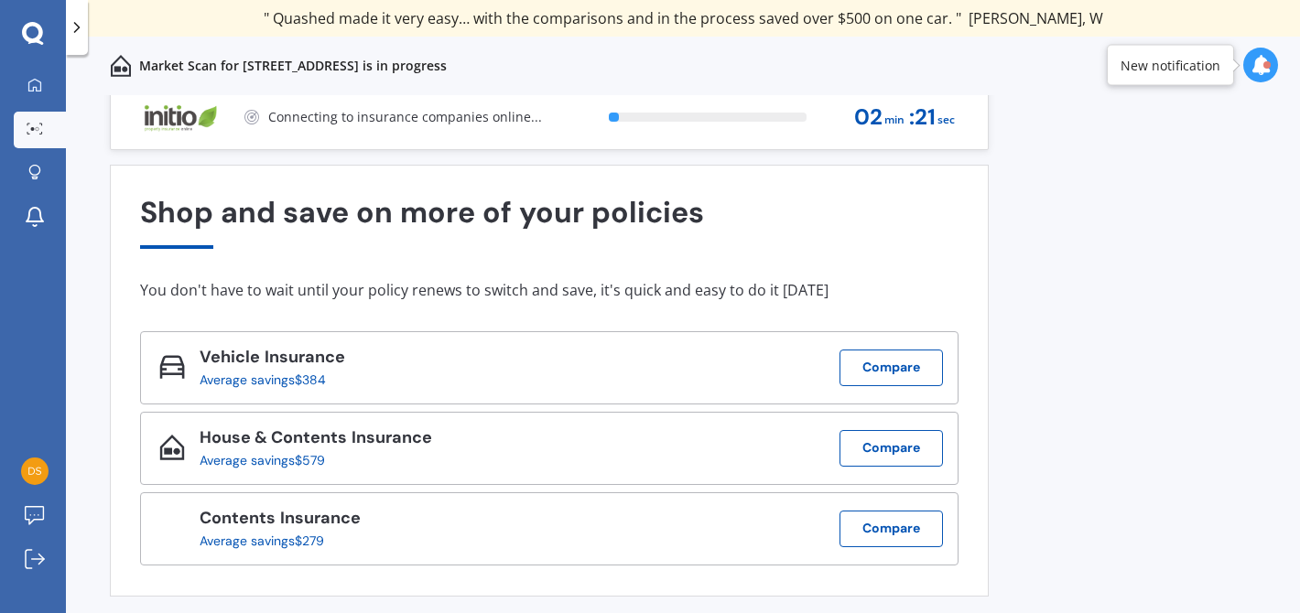
scroll to position [0, 0]
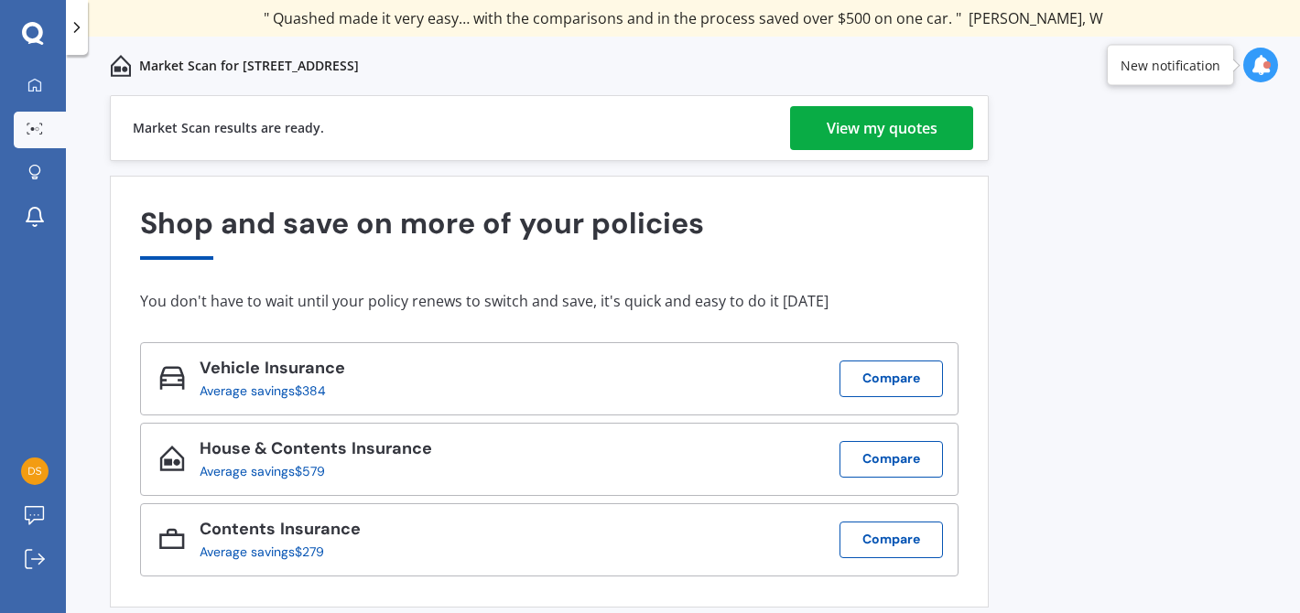
click at [927, 117] on div "View my quotes" at bounding box center [882, 128] width 111 height 44
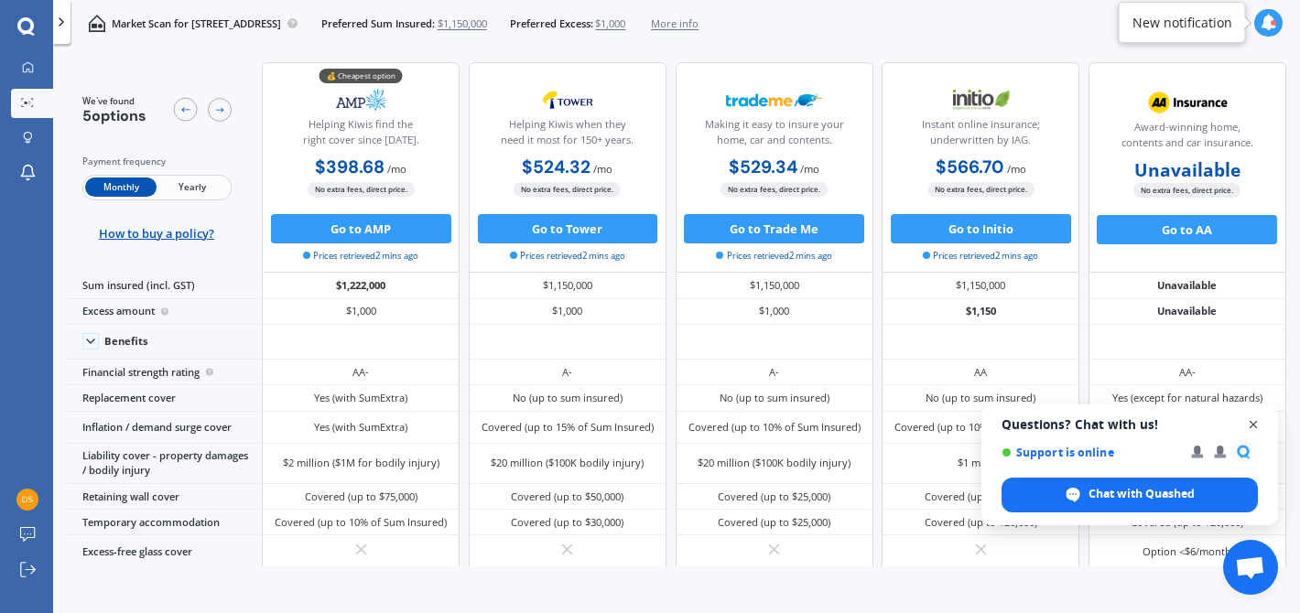
click at [1251, 420] on span "Close chat" at bounding box center [1253, 425] width 23 height 23
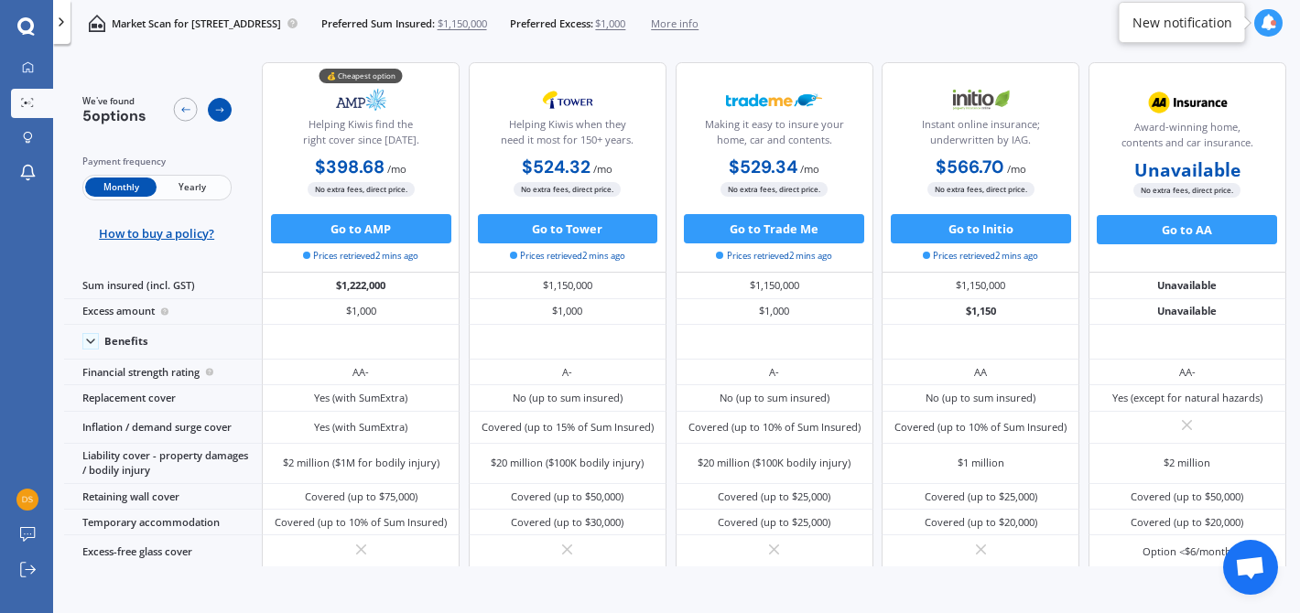
click at [222, 103] on div at bounding box center [220, 110] width 24 height 24
click at [699, 22] on span "More info" at bounding box center [675, 23] width 48 height 15
